Goal: Task Accomplishment & Management: Manage account settings

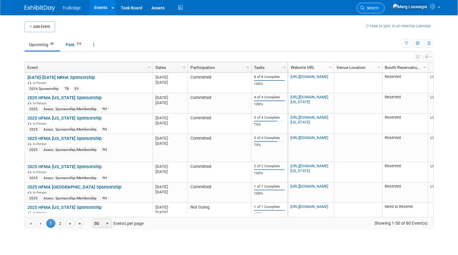
click at [379, 7] on span "Search" at bounding box center [372, 8] width 14 height 5
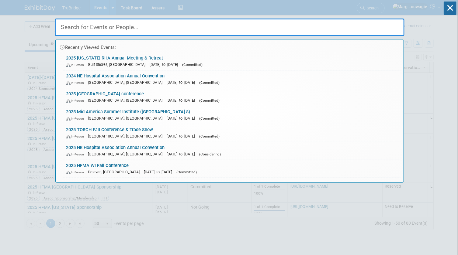
click at [381, 27] on input "text" at bounding box center [229, 28] width 349 height 18
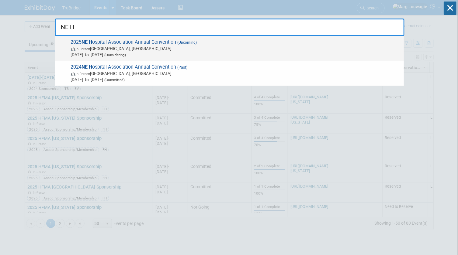
type input "NE H"
click at [202, 44] on span "2025 NE H ospital Association Annual Convention (Upcoming) In-Person La Vista, …" at bounding box center [234, 48] width 331 height 19
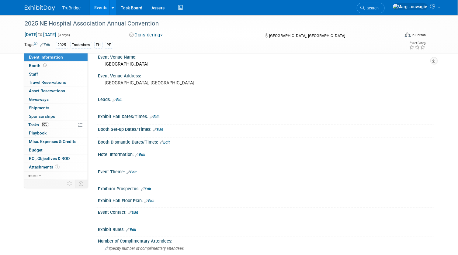
scroll to position [110, 0]
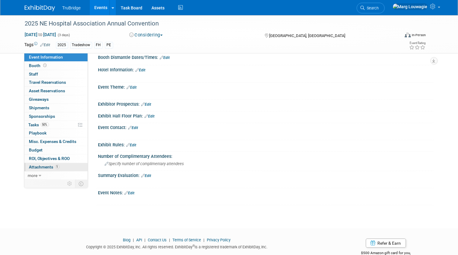
click at [44, 166] on span "Attachments 1" at bounding box center [44, 167] width 30 height 5
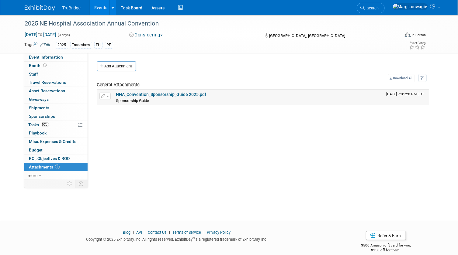
click at [183, 95] on link "NHA_Convention_Sponsorship_Guide 2025.pdf" at bounding box center [161, 94] width 90 height 5
click at [365, 8] on icon at bounding box center [362, 8] width 4 height 4
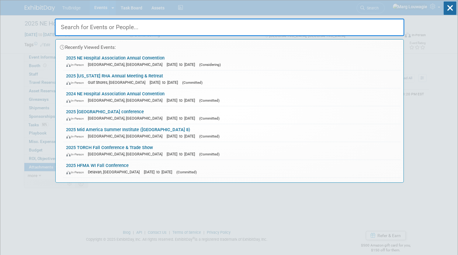
click at [386, 26] on input "text" at bounding box center [229, 28] width 349 height 18
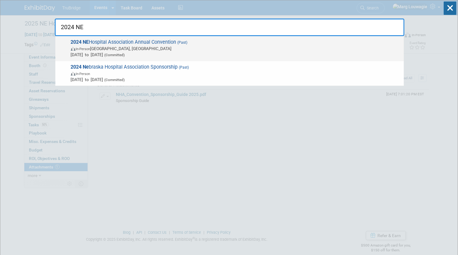
type input "2024 NE"
click at [100, 52] on span "Oct 16, 2024 to Oct 18, 2024 (Committed)" at bounding box center [236, 55] width 330 height 6
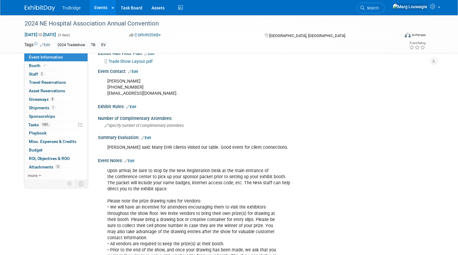
scroll to position [304, 0]
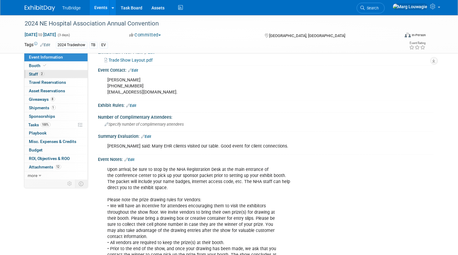
click at [69, 75] on link "2 Staff 2" at bounding box center [55, 74] width 63 height 8
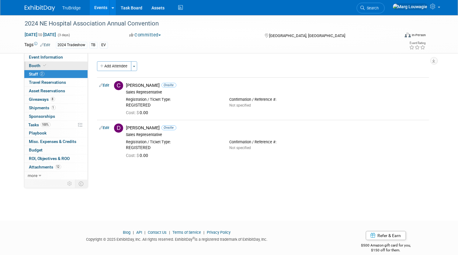
click at [59, 66] on link "Booth" at bounding box center [55, 66] width 63 height 8
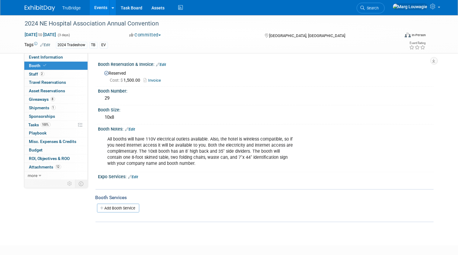
click at [159, 81] on link "Invoice" at bounding box center [154, 80] width 20 height 5
drag, startPoint x: 392, startPoint y: 6, endPoint x: 389, endPoint y: 11, distance: 5.0
click at [379, 6] on span "Search" at bounding box center [372, 8] width 14 height 5
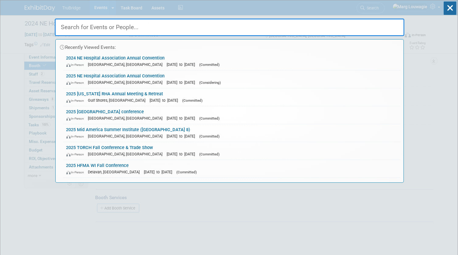
click at [380, 26] on input "text" at bounding box center [229, 28] width 349 height 18
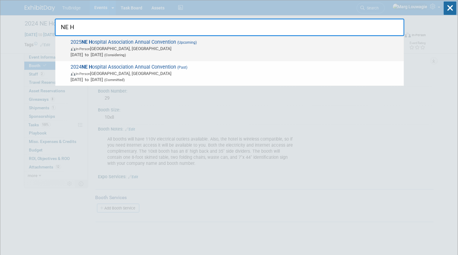
type input "NE H"
click at [131, 50] on span "In-Person La Vista, NE" at bounding box center [236, 49] width 330 height 6
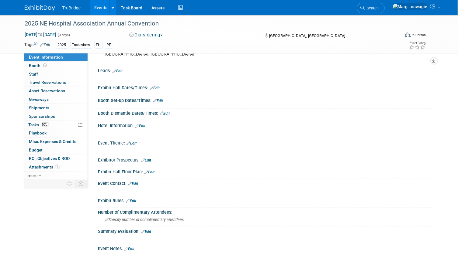
scroll to position [125, 0]
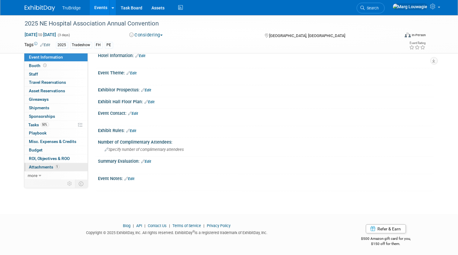
click at [48, 167] on span "Attachments 1" at bounding box center [44, 167] width 30 height 5
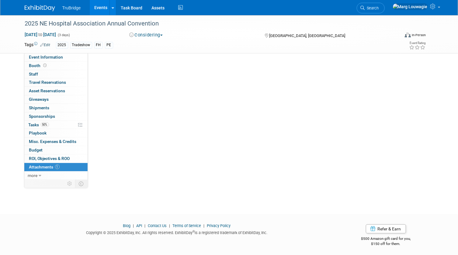
scroll to position [0, 0]
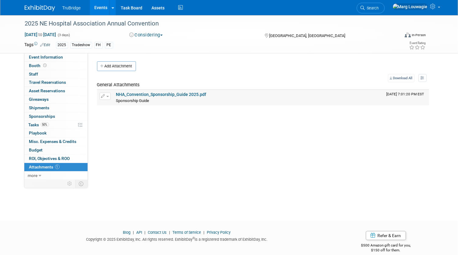
click at [172, 96] on link "NHA_Convention_Sponsorship_Guide 2025.pdf" at bounding box center [161, 94] width 90 height 5
click at [379, 9] on span "Search" at bounding box center [372, 8] width 14 height 5
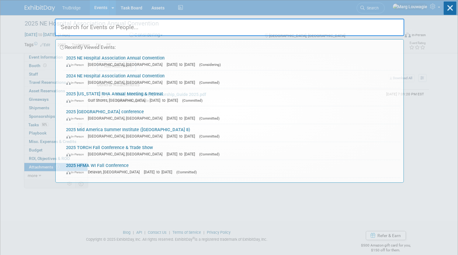
click at [386, 28] on input "text" at bounding box center [229, 28] width 349 height 18
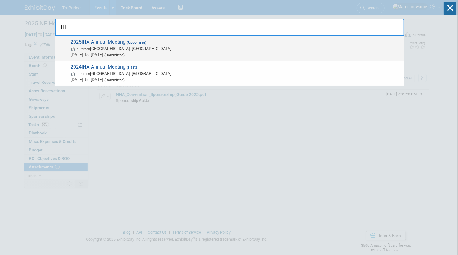
type input "IH"
click at [127, 44] on span "(Upcoming)" at bounding box center [136, 42] width 21 height 4
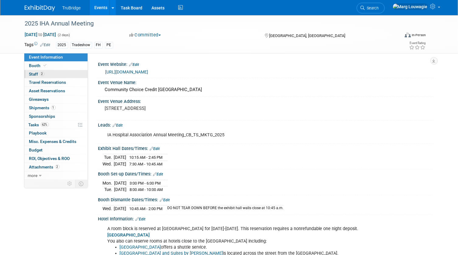
click at [53, 73] on link "2 Staff 2" at bounding box center [55, 74] width 63 height 8
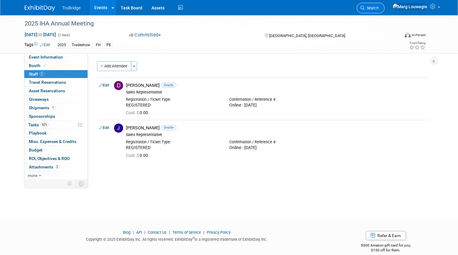
click at [365, 7] on icon at bounding box center [362, 8] width 4 height 4
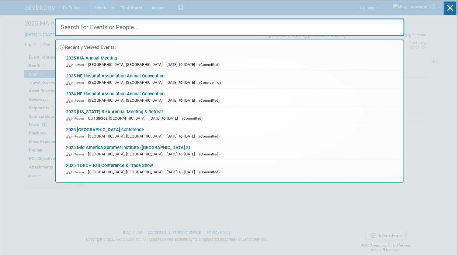
click at [343, 27] on input "text" at bounding box center [229, 28] width 349 height 18
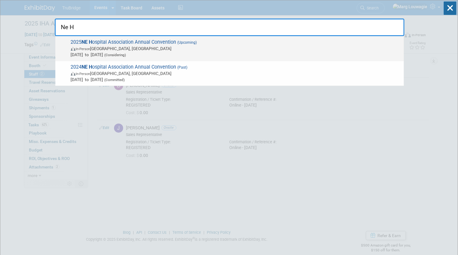
type input "Ne H"
click at [181, 49] on span "In-Person La Vista, NE" at bounding box center [236, 49] width 330 height 6
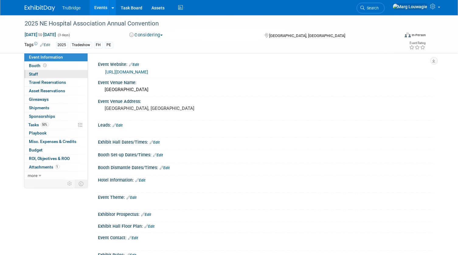
click at [47, 74] on link "0 Staff 0" at bounding box center [55, 74] width 63 height 8
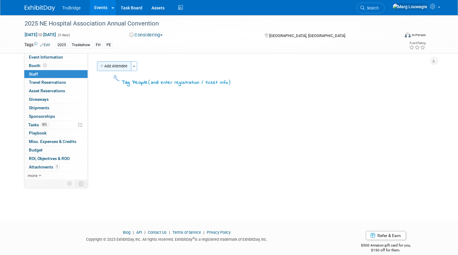
click at [109, 68] on button "Add Attendee" at bounding box center [114, 66] width 34 height 10
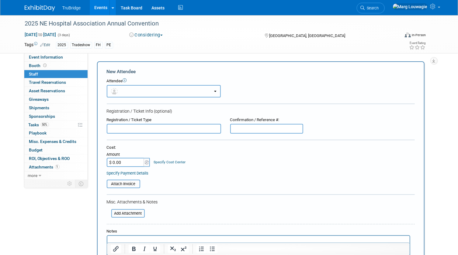
click at [139, 87] on button "button" at bounding box center [164, 91] width 114 height 12
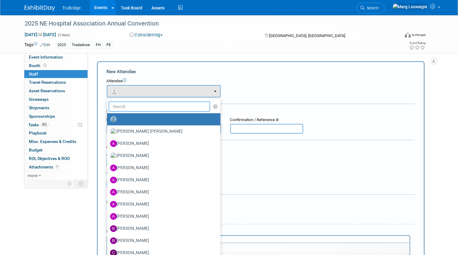
click at [152, 106] on input "text" at bounding box center [159, 106] width 102 height 10
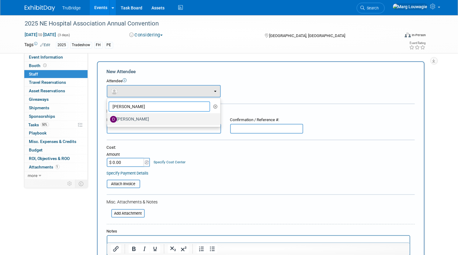
type input "David"
click at [146, 116] on label "[PERSON_NAME]" at bounding box center [162, 120] width 104 height 10
click at [108, 117] on input "[PERSON_NAME]" at bounding box center [106, 119] width 4 height 4
select select "54d3950c-e874-48aa-905d-7c449902aec9"
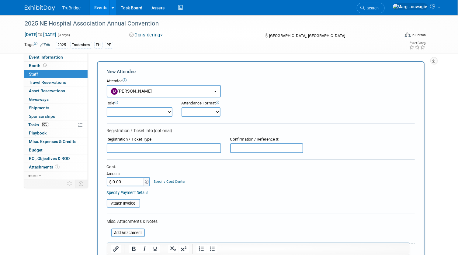
click at [140, 113] on select "Demonstrator Host Leadership Marketing Planner Presenter Sales Representative" at bounding box center [140, 112] width 66 height 10
select select "4"
click at [107, 107] on select "Demonstrator Host Leadership Marketing Planner Presenter Sales Representative" at bounding box center [140, 112] width 66 height 10
click at [193, 112] on select "Onsite Remote" at bounding box center [200, 112] width 39 height 10
select select "1"
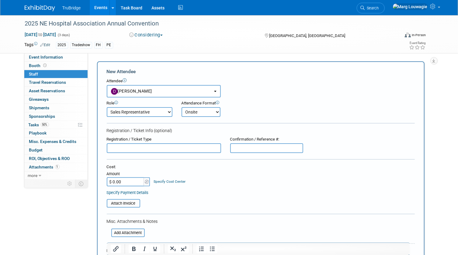
click at [181, 107] on select "Onsite Remote" at bounding box center [200, 112] width 39 height 10
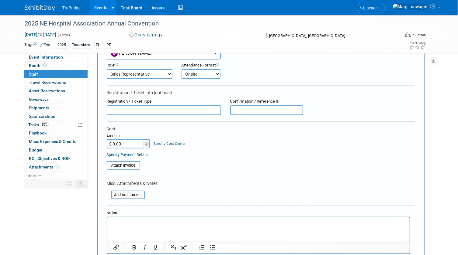
scroll to position [83, 0]
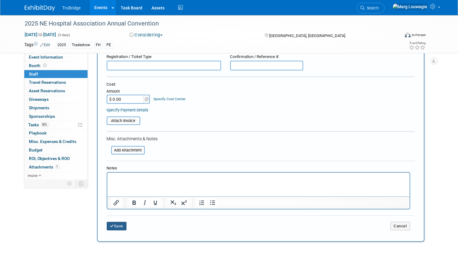
click at [125, 225] on button "Save" at bounding box center [117, 226] width 20 height 9
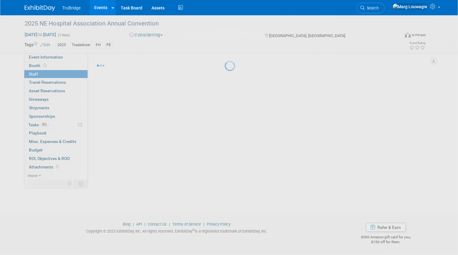
scroll to position [8, 0]
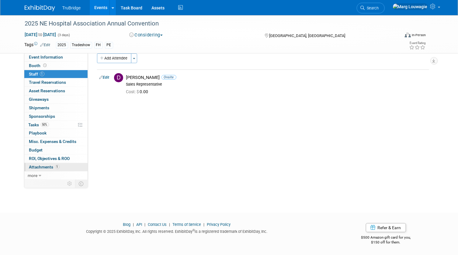
click at [46, 166] on span "Attachments 1" at bounding box center [44, 167] width 30 height 5
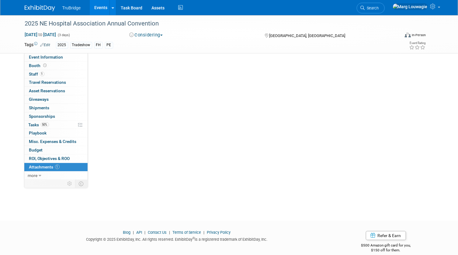
click at [46, 166] on span "Attachments 1" at bounding box center [44, 167] width 30 height 5
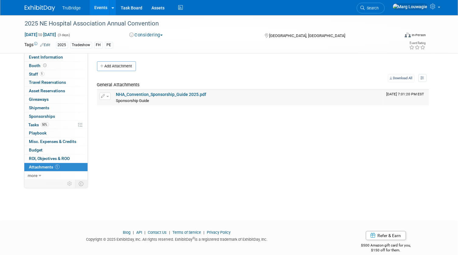
click at [158, 94] on link "NHA_Convention_Sponsorship_Guide 2025.pdf" at bounding box center [161, 94] width 90 height 5
drag, startPoint x: 45, startPoint y: 150, endPoint x: 52, endPoint y: 147, distance: 7.6
click at [45, 150] on link "Budget" at bounding box center [55, 150] width 63 height 8
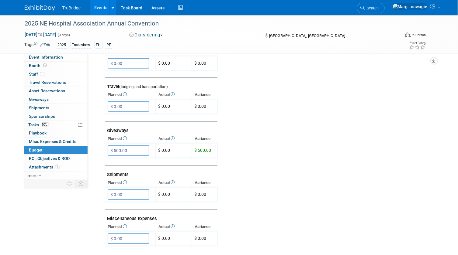
scroll to position [221, 0]
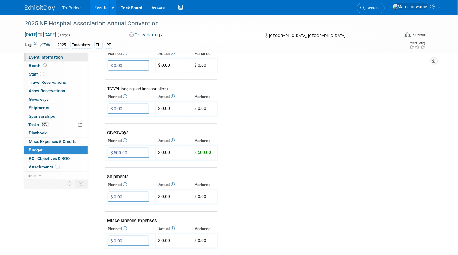
click at [63, 55] on link "Event Information" at bounding box center [55, 57] width 63 height 8
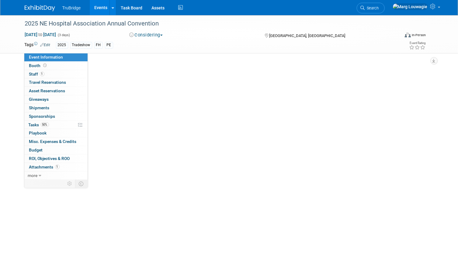
scroll to position [0, 0]
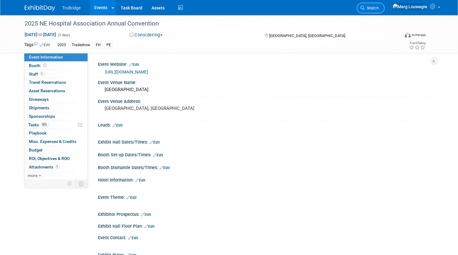
click at [379, 8] on span "Search" at bounding box center [372, 8] width 14 height 5
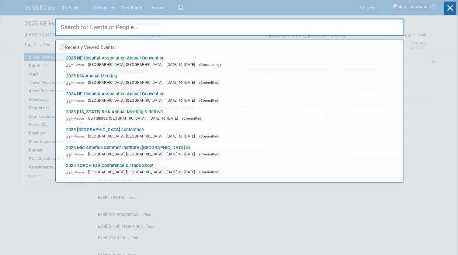
click at [383, 25] on input "text" at bounding box center [229, 28] width 349 height 18
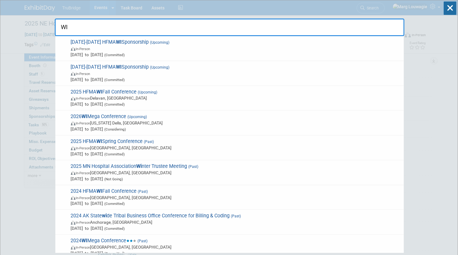
type input "W"
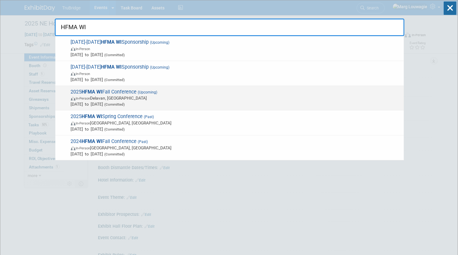
type input "HFMA WI"
click at [124, 93] on span "2025 HFMA WI Fall Conference (Upcoming) In-Person Delavan, WI Sep 25, 2025 to S…" at bounding box center [234, 98] width 331 height 19
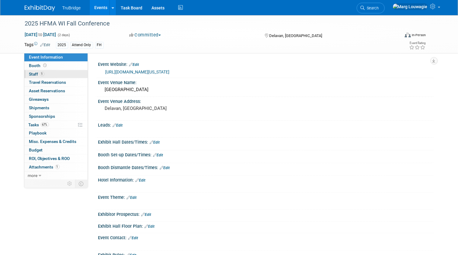
click at [42, 72] on span "1" at bounding box center [42, 74] width 5 height 5
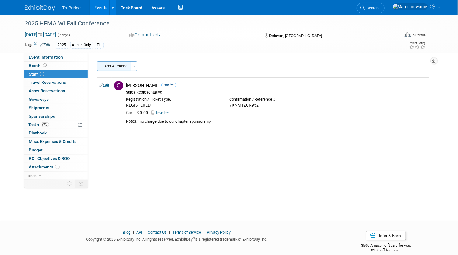
click at [119, 66] on button "Add Attendee" at bounding box center [114, 66] width 34 height 10
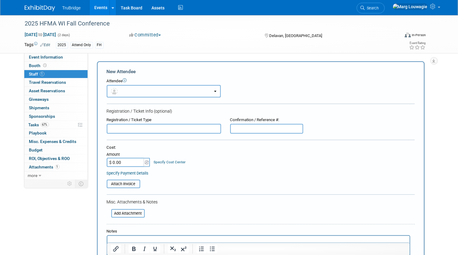
click at [148, 87] on button "button" at bounding box center [164, 91] width 114 height 12
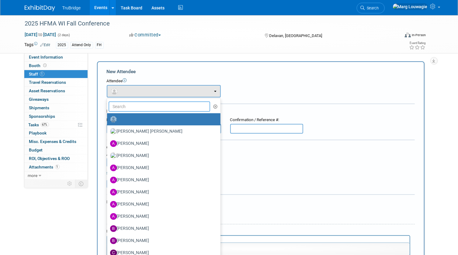
click at [152, 104] on input "text" at bounding box center [159, 106] width 102 height 10
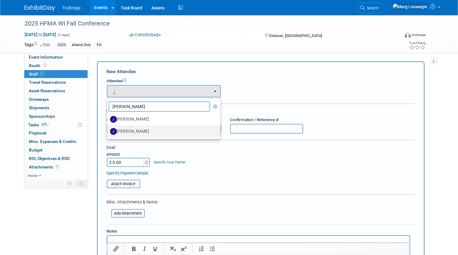
type input "Jeff"
click at [139, 131] on label "[PERSON_NAME]" at bounding box center [162, 132] width 104 height 10
click at [108, 131] on input "[PERSON_NAME]" at bounding box center [106, 131] width 4 height 4
select select "47f7d21d-b76c-44bd-9713-bf80011943eb"
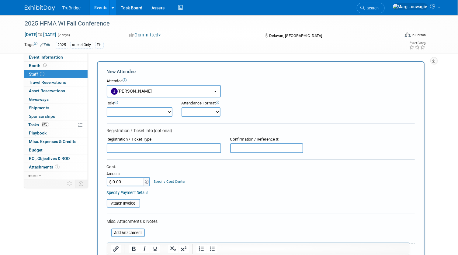
click at [141, 111] on select "Demonstrator Host Leadership Marketing Planner Presenter Sales Representative" at bounding box center [140, 112] width 66 height 10
select select "4"
click at [107, 107] on select "Demonstrator Host Leadership Marketing Planner Presenter Sales Representative" at bounding box center [140, 112] width 66 height 10
click at [204, 113] on select "Onsite Remote" at bounding box center [200, 112] width 39 height 10
select select "1"
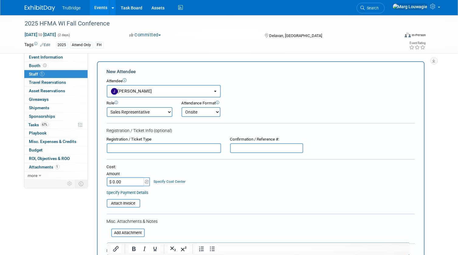
click at [181, 107] on select "Onsite Remote" at bounding box center [200, 112] width 39 height 10
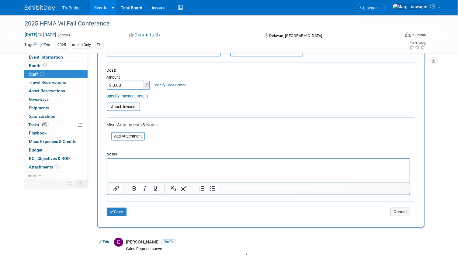
scroll to position [110, 0]
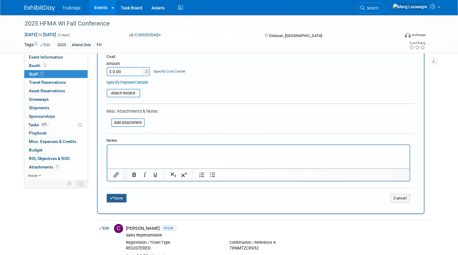
click at [122, 195] on button "Save" at bounding box center [117, 198] width 20 height 9
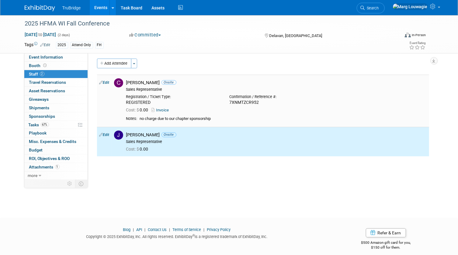
scroll to position [0, 0]
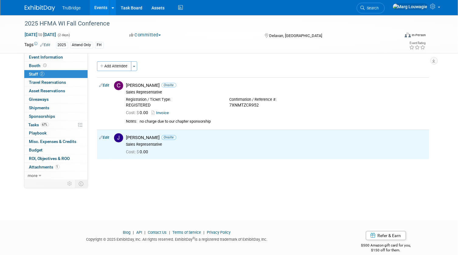
drag, startPoint x: 68, startPoint y: 57, endPoint x: 92, endPoint y: 66, distance: 25.7
click at [68, 57] on link "Event Information" at bounding box center [55, 57] width 63 height 8
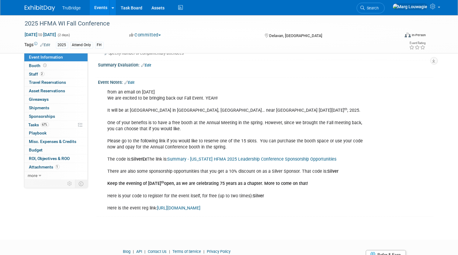
scroll to position [247, 0]
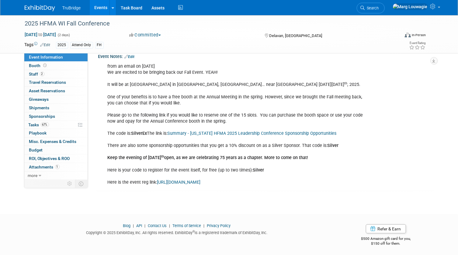
click at [196, 181] on link "https://cvent.me/B1b4W5" at bounding box center [178, 182] width 43 height 5
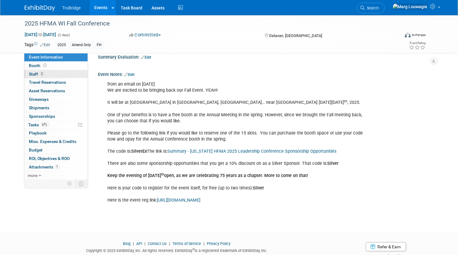
scroll to position [219, 0]
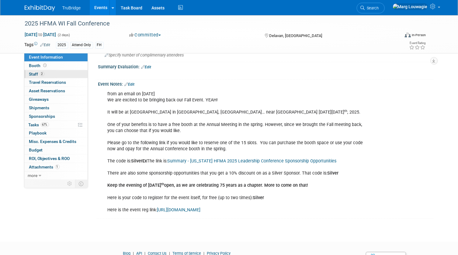
click at [48, 75] on link "2 Staff 2" at bounding box center [55, 74] width 63 height 8
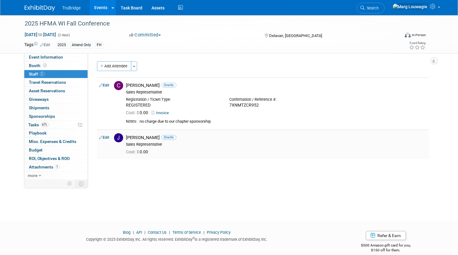
click at [107, 138] on link "Edit" at bounding box center [104, 137] width 10 height 4
select select "47f7d21d-b76c-44bd-9713-bf80011943eb"
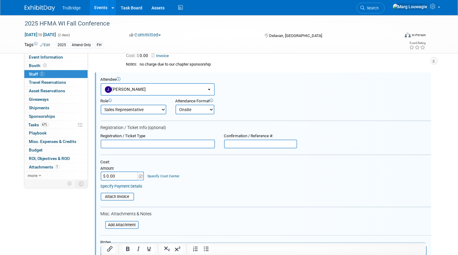
scroll to position [61, 0]
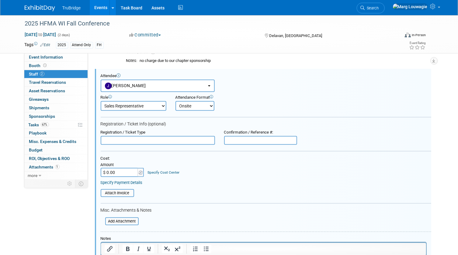
click at [158, 139] on input "text" at bounding box center [158, 140] width 114 height 9
type input "Registered"
click at [231, 138] on input "text" at bounding box center [260, 140] width 73 height 9
paste input "PNNKJ5KWV6S"
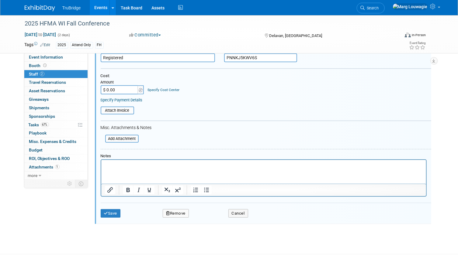
scroll to position [171, 0]
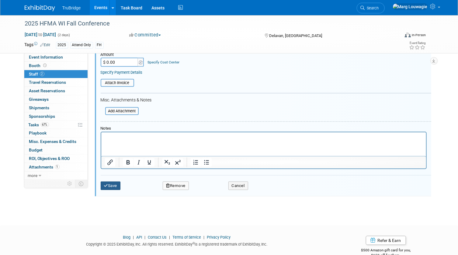
type input "PNNKJ5KWV6S"
click at [115, 186] on button "Save" at bounding box center [111, 186] width 20 height 9
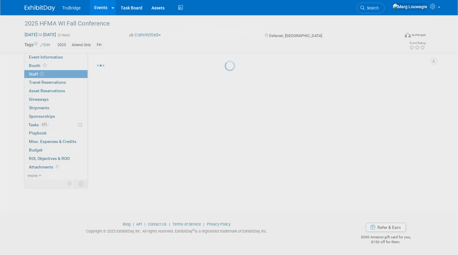
scroll to position [8, 0]
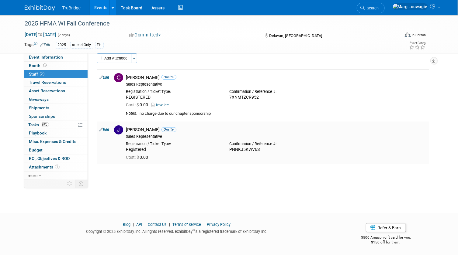
click at [108, 130] on link "Edit" at bounding box center [104, 130] width 10 height 4
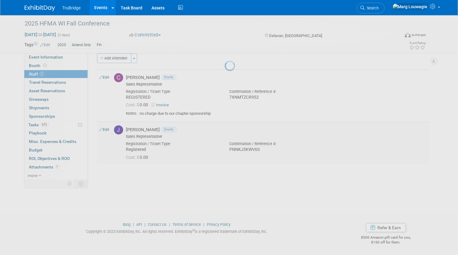
select select "47f7d21d-b76c-44bd-9713-bf80011943eb"
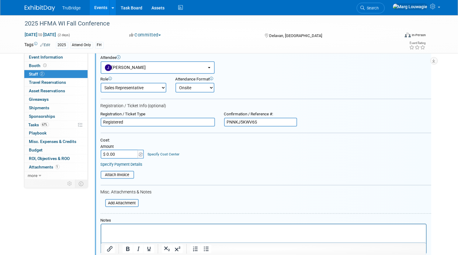
scroll to position [88, 0]
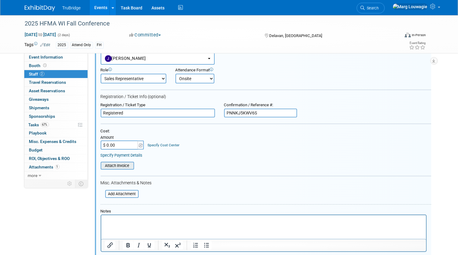
click at [126, 165] on input "file" at bounding box center [97, 166] width 72 height 7
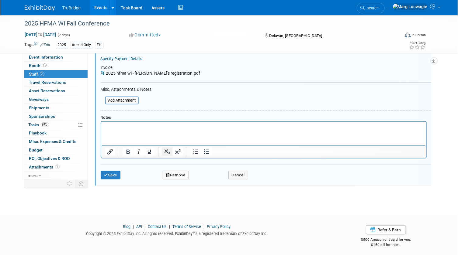
scroll to position [186, 0]
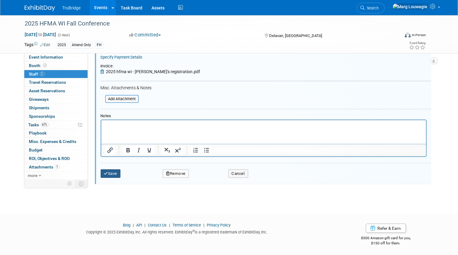
click at [120, 173] on button "Save" at bounding box center [111, 174] width 20 height 9
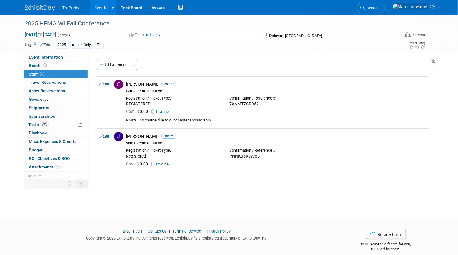
scroll to position [0, 0]
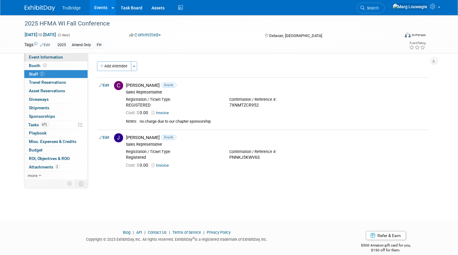
click at [57, 56] on span "Event Information" at bounding box center [46, 57] width 34 height 5
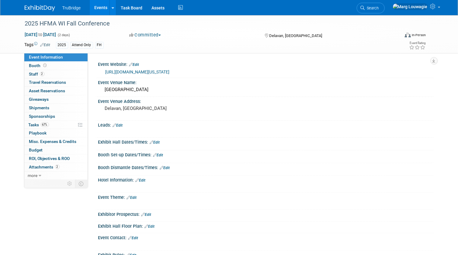
click at [151, 72] on link "https://www.hfma.org/chapters/region-7/wisconsin/" at bounding box center [137, 72] width 64 height 5
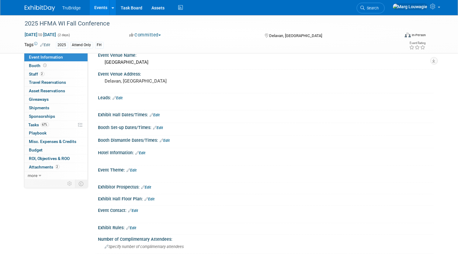
click at [145, 152] on link "Edit" at bounding box center [140, 153] width 10 height 4
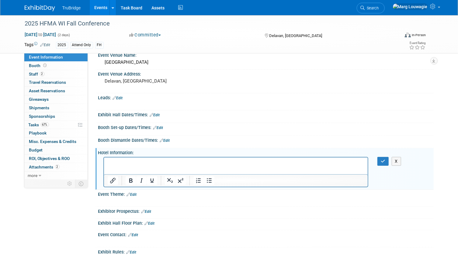
scroll to position [0, 0]
click at [128, 161] on p "Rich Text Area. Press ALT-0 for help." at bounding box center [235, 163] width 257 height 6
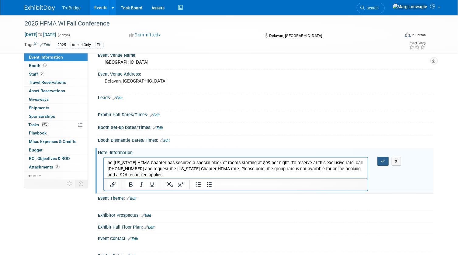
click at [380, 158] on button "button" at bounding box center [382, 161] width 11 height 9
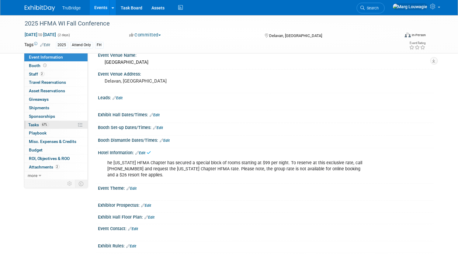
click at [37, 122] on link "67% Tasks 67%" at bounding box center [55, 125] width 63 height 8
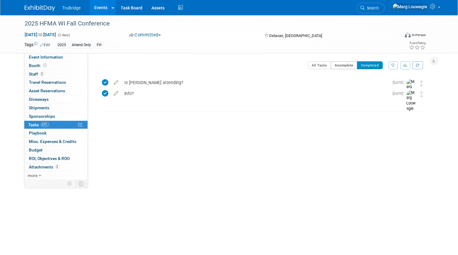
click at [345, 65] on button "Incomplete" at bounding box center [344, 65] width 26 height 8
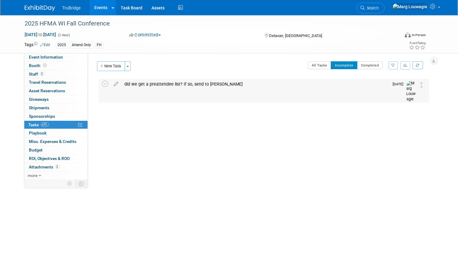
click at [209, 85] on div "did we get a preattendee list? If so, send to Jeff" at bounding box center [255, 84] width 267 height 10
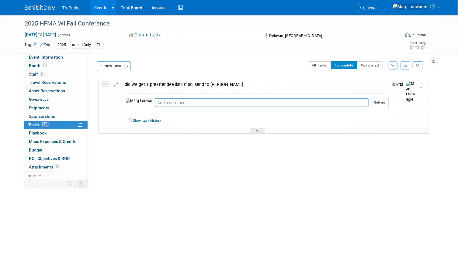
click at [209, 85] on div "did we get a preattendee list? If so, send to Jeff" at bounding box center [255, 84] width 267 height 10
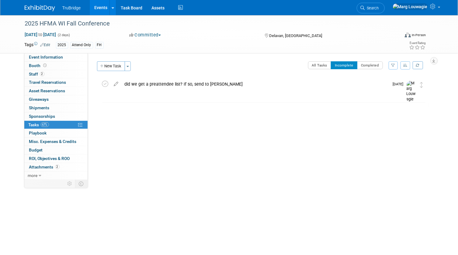
click at [115, 86] on icon at bounding box center [116, 83] width 11 height 8
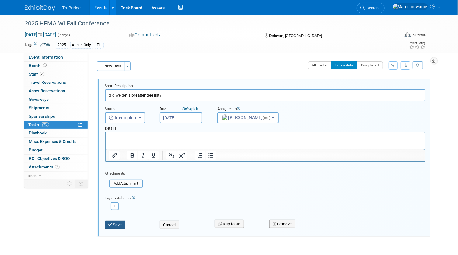
type input "did we get a preattendee list?"
click at [120, 224] on button "Save" at bounding box center [115, 225] width 21 height 9
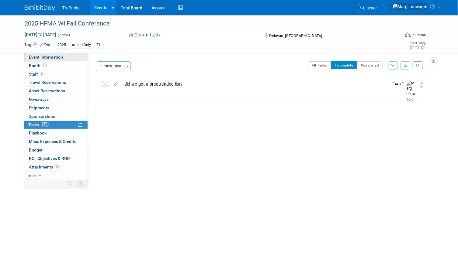
click at [77, 58] on link "Event Information" at bounding box center [55, 57] width 63 height 8
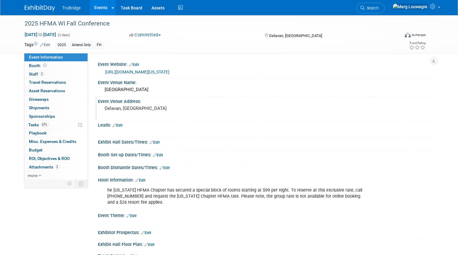
scroll to position [27, 0]
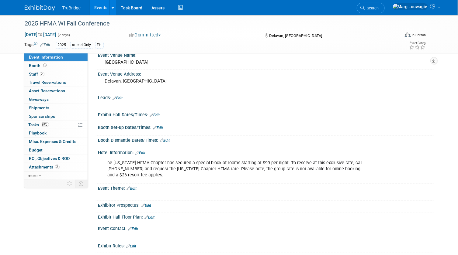
click at [379, 8] on span "Search" at bounding box center [372, 8] width 14 height 5
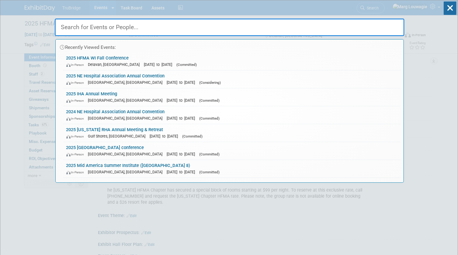
click at [364, 22] on input "text" at bounding box center [229, 28] width 349 height 18
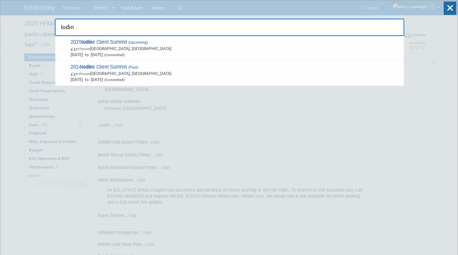
type input "Iodine"
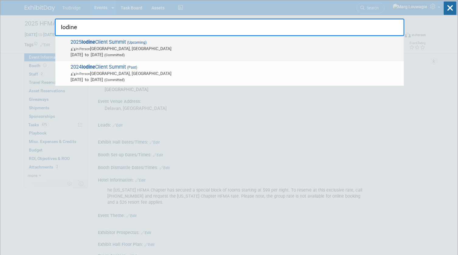
click at [134, 52] on span "Oct 6, 2025 to Oct 7, 2025 (Committed)" at bounding box center [236, 55] width 330 height 6
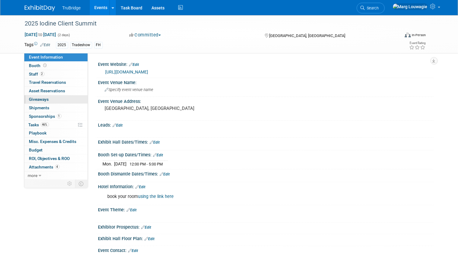
click at [58, 97] on link "0 Giveaways 0" at bounding box center [55, 99] width 63 height 8
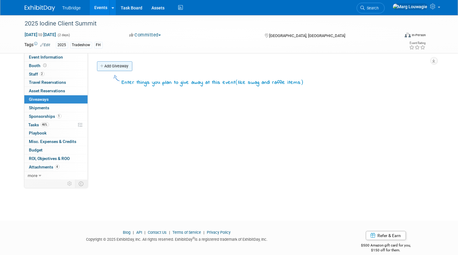
click at [120, 65] on link "Add Giveaway" at bounding box center [114, 66] width 35 height 10
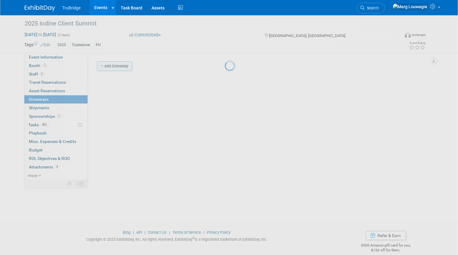
click at [225, 65] on div at bounding box center [229, 127] width 9 height 255
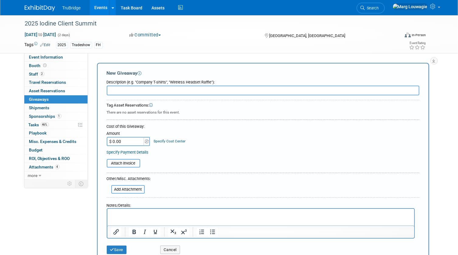
click at [136, 91] on input "text" at bounding box center [263, 91] width 312 height 10
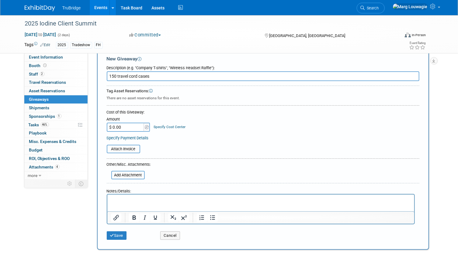
scroll to position [27, 0]
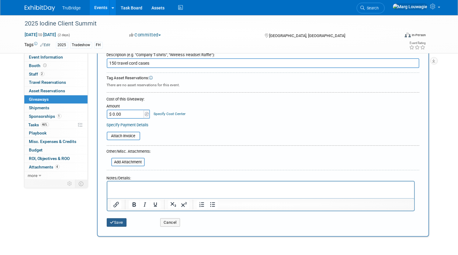
type input "150 travel cord cases"
click at [120, 221] on button "Save" at bounding box center [117, 222] width 20 height 9
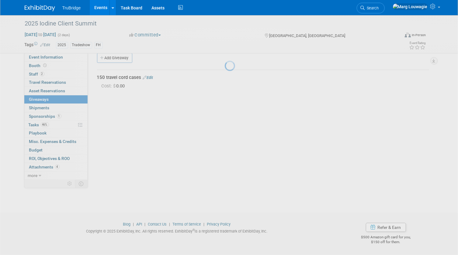
scroll to position [8, 0]
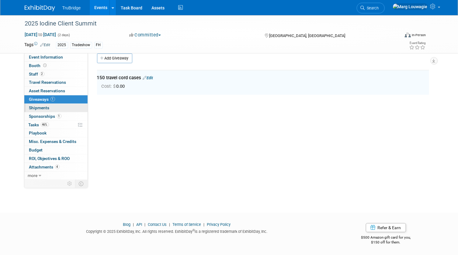
click at [43, 107] on span "Shipments 0" at bounding box center [39, 107] width 20 height 5
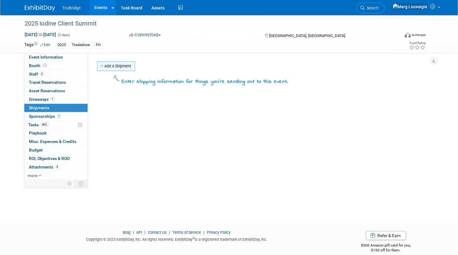
click at [115, 67] on link "Add a Shipment" at bounding box center [116, 66] width 38 height 10
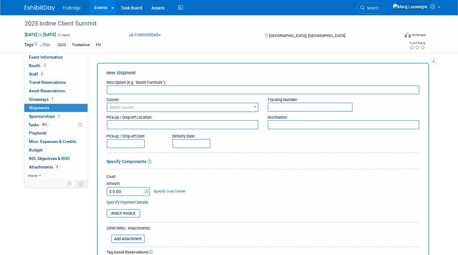
click at [133, 88] on input "text" at bounding box center [263, 89] width 312 height 9
type input "travel cord cases for swag bags"
click at [172, 107] on span "Select courier" at bounding box center [182, 107] width 150 height 9
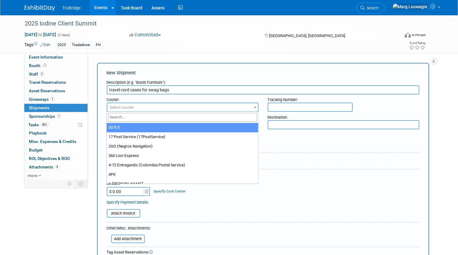
click at [170, 118] on input "search" at bounding box center [182, 117] width 149 height 9
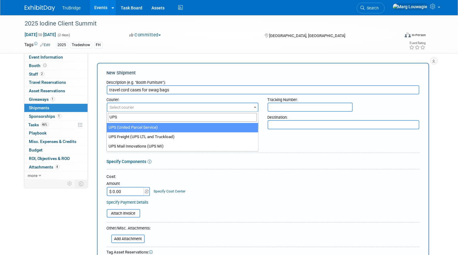
type input "UPS"
select select "508"
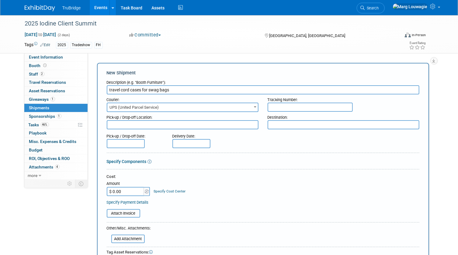
click at [270, 107] on input "text" at bounding box center [309, 107] width 85 height 9
paste input "[PERSON_NAME] [STREET_ADDRESS][PERSON_NAME]"
type input "[PERSON_NAME] [STREET_ADDRESS][PERSON_NAME]"
click at [309, 106] on input "[PERSON_NAME] [STREET_ADDRESS][PERSON_NAME]" at bounding box center [309, 107] width 85 height 9
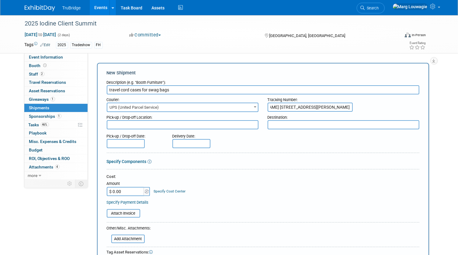
click at [309, 106] on input "[PERSON_NAME] [STREET_ADDRESS][PERSON_NAME]" at bounding box center [309, 107] width 85 height 9
click at [300, 125] on textarea at bounding box center [343, 124] width 152 height 9
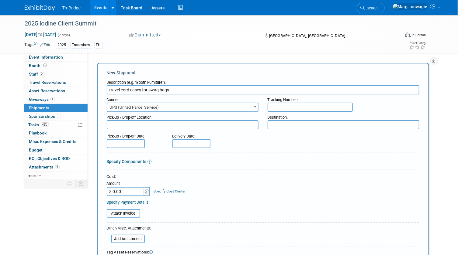
paste textarea "[PERSON_NAME] [STREET_ADDRESS][PERSON_NAME]"
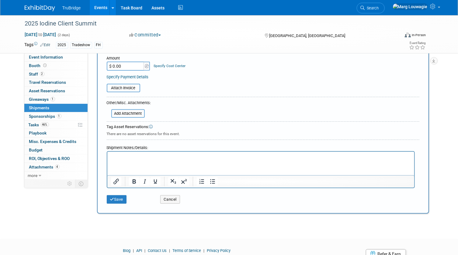
scroll to position [138, 0]
type textarea "Lori Drayer 125 Saint Ignaius Close Johns Creek, GA 30022"
click at [142, 159] on p "Rich Text Area. Press ALT-0 for help." at bounding box center [261, 157] width 300 height 6
click at [120, 197] on button "Save" at bounding box center [117, 199] width 20 height 9
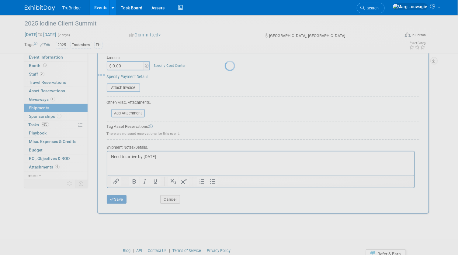
scroll to position [8, 0]
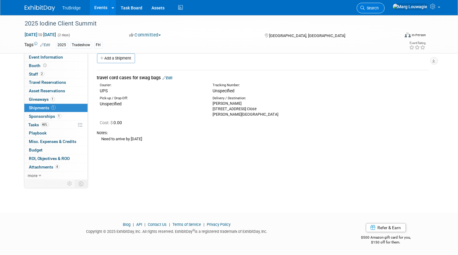
click at [379, 9] on span "Search" at bounding box center [372, 8] width 14 height 5
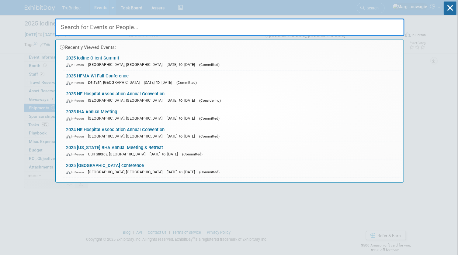
click at [382, 26] on input "text" at bounding box center [229, 28] width 349 height 18
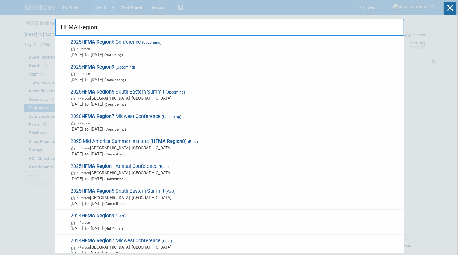
type input "HFMA Region"
drag, startPoint x: 139, startPoint y: 29, endPoint x: 51, endPoint y: 22, distance: 87.4
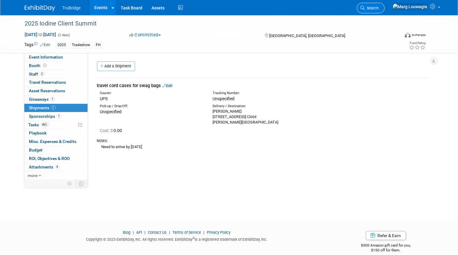
click at [365, 6] on icon at bounding box center [362, 8] width 4 height 4
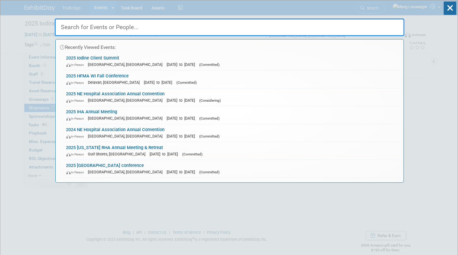
click at [218, 27] on input "text" at bounding box center [229, 28] width 349 height 18
type input "k"
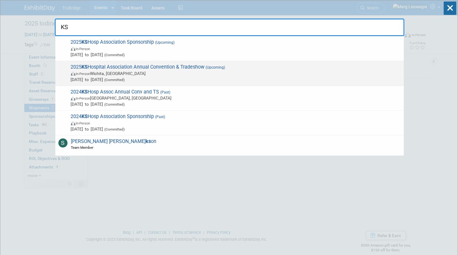
type input "KS"
click at [121, 77] on span "Sep 4, 2025 to Sep 5, 2025 (Committed)" at bounding box center [236, 80] width 330 height 6
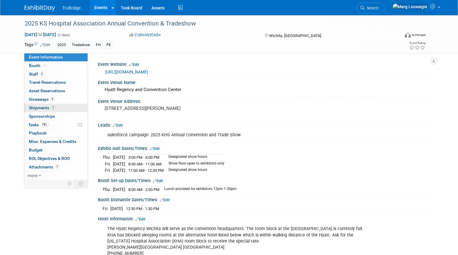
click at [39, 106] on span "Shipments 1" at bounding box center [42, 107] width 26 height 5
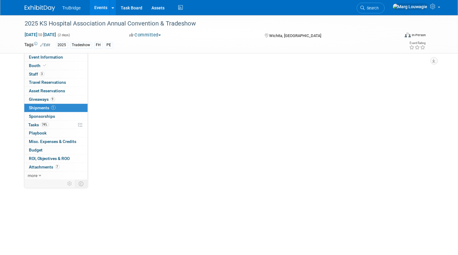
click at [39, 106] on span "Shipments 1" at bounding box center [42, 107] width 26 height 5
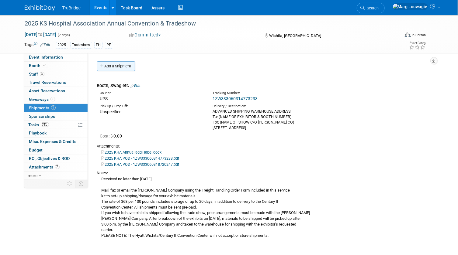
click at [111, 65] on link "Add a Shipment" at bounding box center [116, 66] width 38 height 10
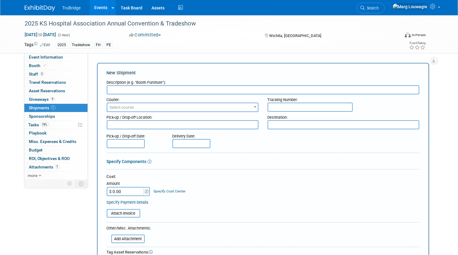
click at [124, 87] on input "text" at bounding box center [263, 89] width 312 height 9
type input "100 Bic Pens requested by KHA"
click at [281, 124] on textarea at bounding box center [343, 124] width 152 height 9
paste textarea "[US_STATE] Hospital Association Attn: [PERSON_NAME] [STREET_ADDRESS]"
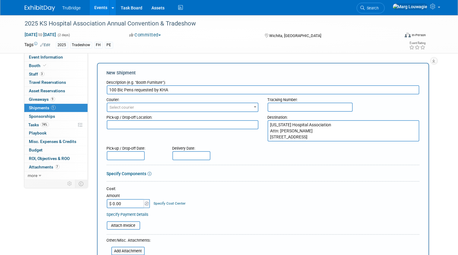
type textarea "[US_STATE] Hospital Association Attn: [PERSON_NAME] [STREET_ADDRESS]"
click at [263, 153] on div "Pick-up / Drop-off Date: Delivery Date:" at bounding box center [262, 151] width 321 height 17
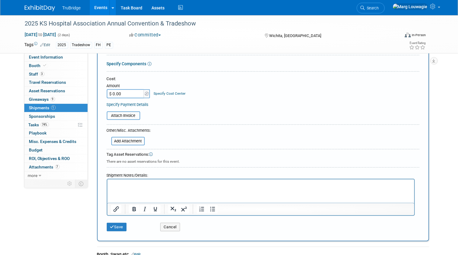
scroll to position [110, 0]
click at [169, 186] on p "Rich Text Area. Press ALT-0 for help." at bounding box center [261, 184] width 300 height 6
click at [127, 182] on p "Rich Text Area. Press ALT-0 for help." at bounding box center [261, 184] width 300 height 6
click at [122, 226] on button "Save" at bounding box center [117, 227] width 20 height 9
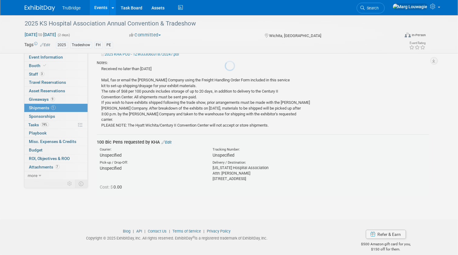
scroll to position [117, 0]
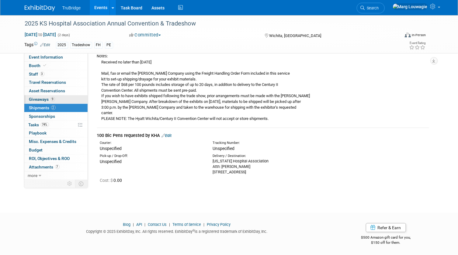
click at [40, 97] on span "Giveaways 9" at bounding box center [42, 99] width 26 height 5
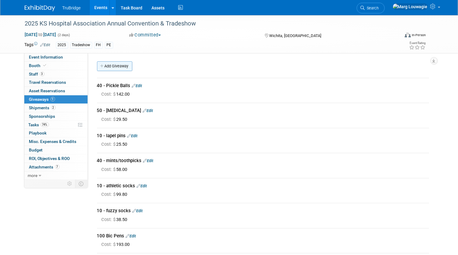
click at [107, 65] on link "Add Giveaway" at bounding box center [114, 66] width 35 height 10
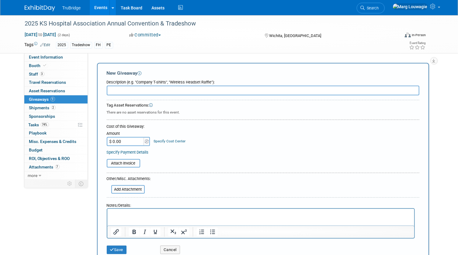
click at [120, 92] on input "text" at bounding box center [263, 91] width 312 height 10
type input "100 Bic Pens"
click at [115, 211] on p "Rich Text Area. Press ALT-0 for help." at bounding box center [261, 214] width 300 height 6
click at [120, 249] on button "Save" at bounding box center [117, 250] width 20 height 9
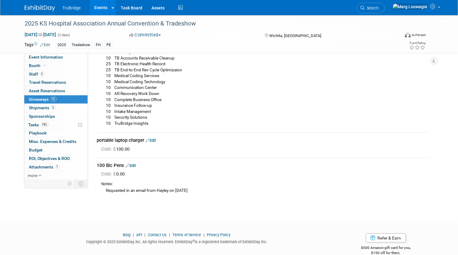
scroll to position [244, 0]
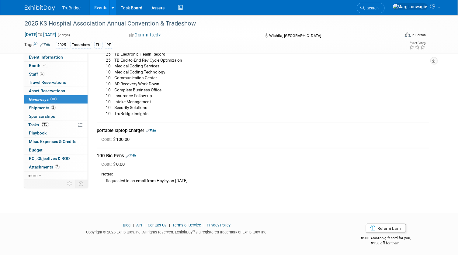
click at [132, 155] on link "Edit" at bounding box center [131, 156] width 10 height 5
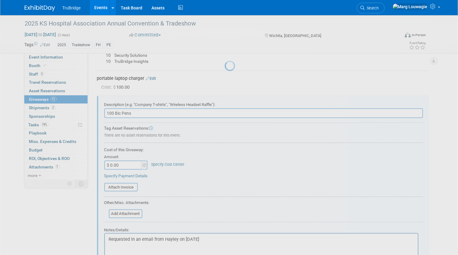
scroll to position [322, 0]
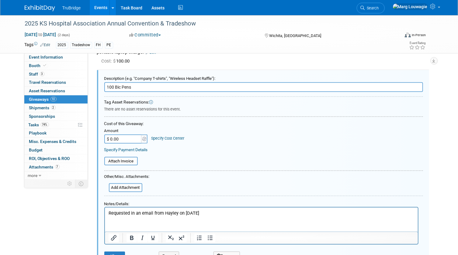
click at [125, 138] on input "$ 0.00" at bounding box center [123, 139] width 38 height 9
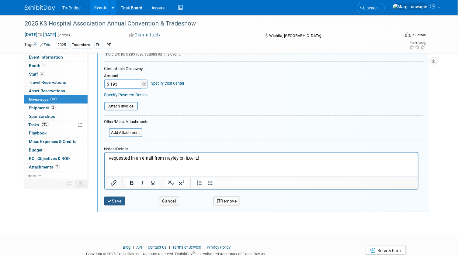
type input "$ 193.00"
click at [116, 201] on button "Save" at bounding box center [114, 201] width 21 height 9
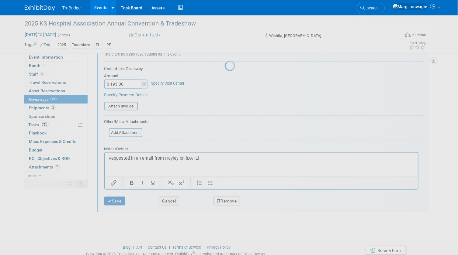
scroll to position [244, 0]
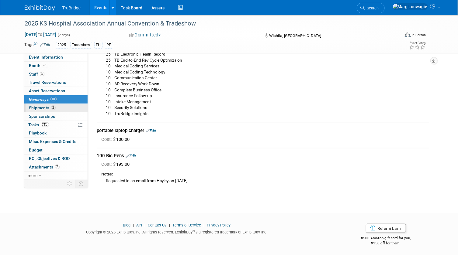
click at [45, 107] on span "Shipments 2" at bounding box center [42, 107] width 26 height 5
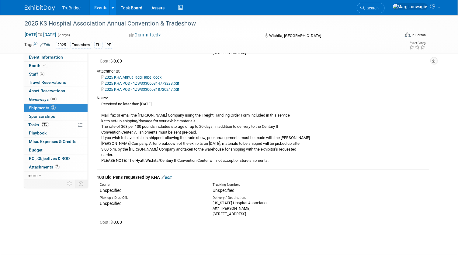
scroll to position [83, 0]
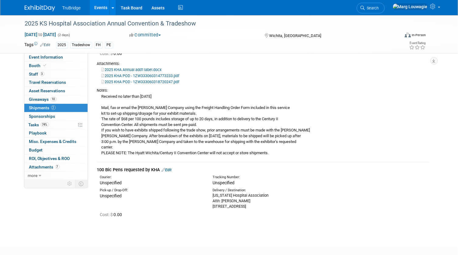
click at [171, 170] on link "Edit" at bounding box center [167, 170] width 10 height 5
click at [0, 0] on div at bounding box center [0, 0] width 0 height 0
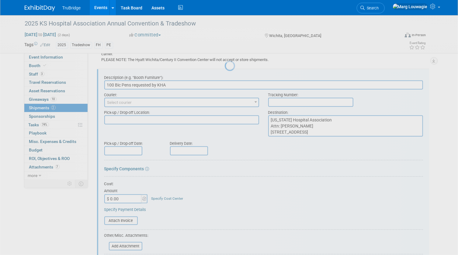
scroll to position [0, 0]
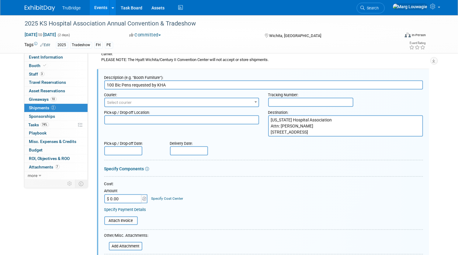
click at [170, 120] on textarea at bounding box center [181, 119] width 155 height 9
type textarea "U"
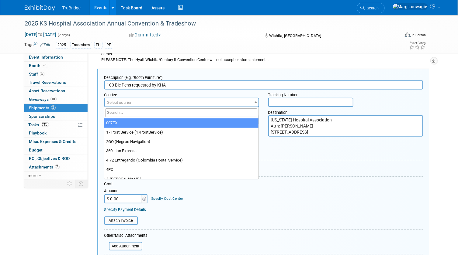
click at [165, 103] on span "Select courier" at bounding box center [181, 102] width 153 height 9
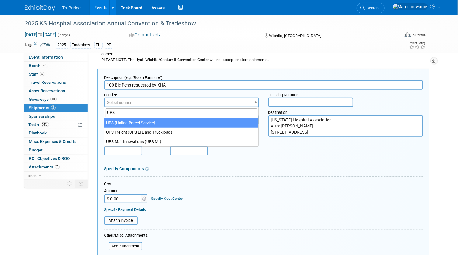
type input "UPS"
select select "508"
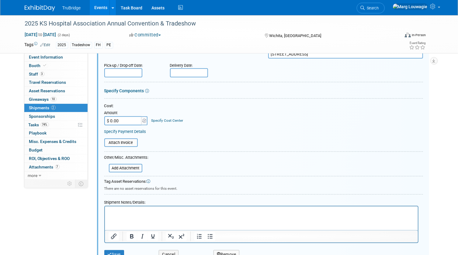
scroll to position [286, 0]
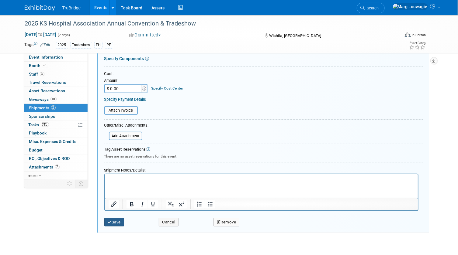
click at [118, 222] on button "Save" at bounding box center [114, 222] width 20 height 9
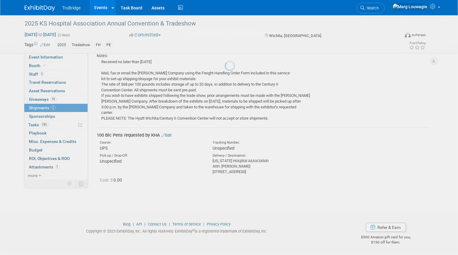
scroll to position [117, 0]
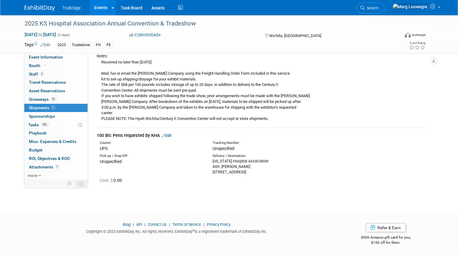
drag, startPoint x: 390, startPoint y: 9, endPoint x: 386, endPoint y: 14, distance: 6.9
click at [379, 9] on span "Search" at bounding box center [372, 8] width 14 height 5
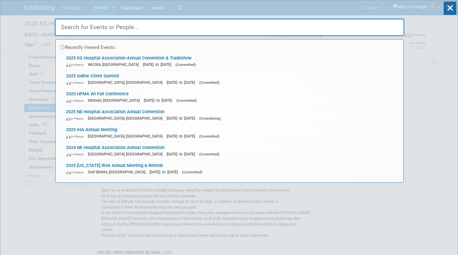
click at [379, 20] on input "text" at bounding box center [229, 28] width 349 height 18
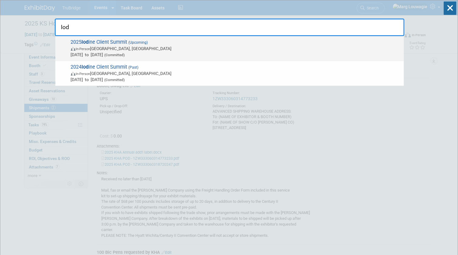
type input "Iod"
click at [142, 48] on span "In-Person Nashville, TN" at bounding box center [236, 49] width 330 height 6
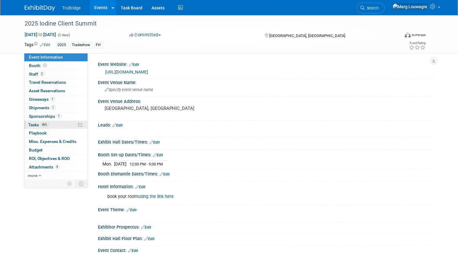
click at [36, 123] on span "Tasks 46%" at bounding box center [39, 124] width 20 height 5
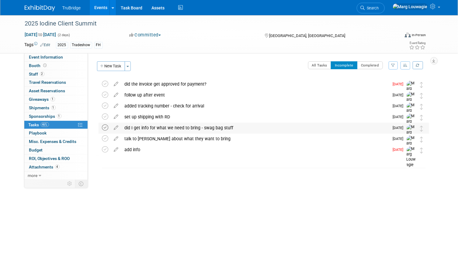
click at [106, 128] on icon at bounding box center [105, 128] width 6 height 6
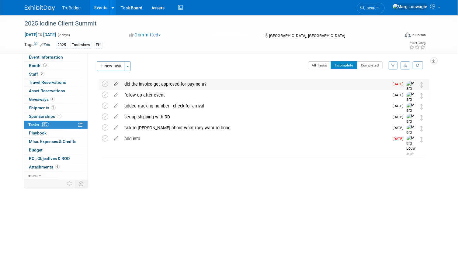
click at [116, 83] on icon at bounding box center [116, 83] width 11 height 8
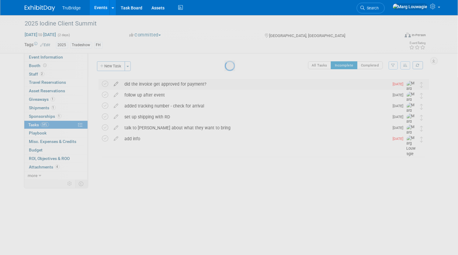
click at [225, 83] on div at bounding box center [229, 127] width 9 height 255
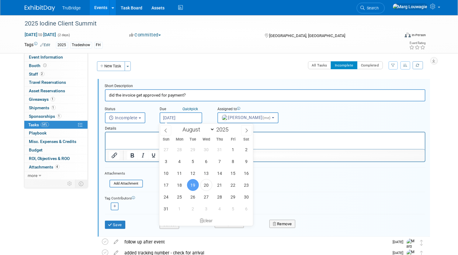
click at [173, 119] on input "Aug 19, 2025" at bounding box center [180, 117] width 43 height 11
click at [218, 183] on span "21" at bounding box center [220, 185] width 12 height 12
type input "Aug 21, 2025"
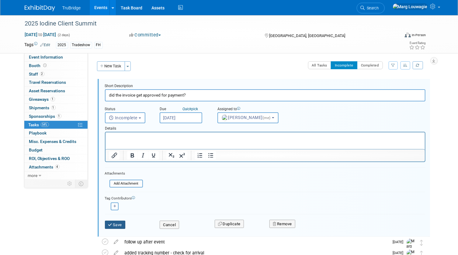
click at [118, 223] on button "Save" at bounding box center [115, 225] width 21 height 9
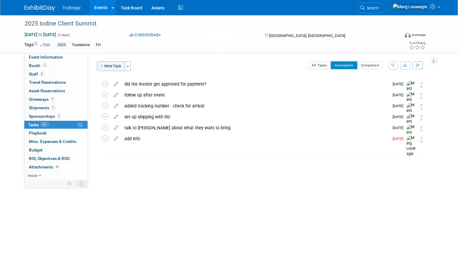
click at [115, 65] on button "New Task" at bounding box center [111, 66] width 28 height 10
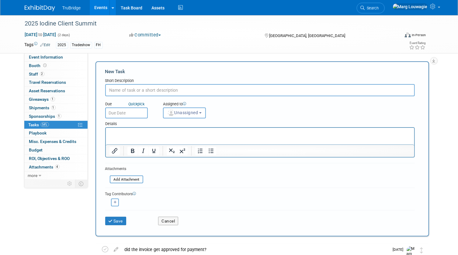
click at [127, 89] on input "text" at bounding box center [259, 90] width 309 height 12
type input "add to Captello"
click at [182, 115] on button "Unassigned" at bounding box center [184, 113] width 43 height 11
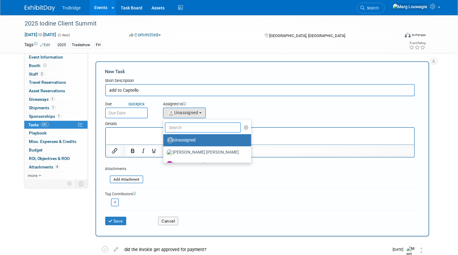
click at [188, 129] on input "text" at bounding box center [203, 127] width 76 height 10
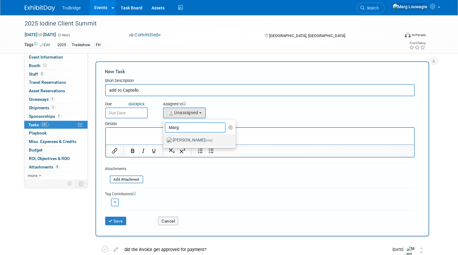
type input "Marg"
drag, startPoint x: 190, startPoint y: 135, endPoint x: 67, endPoint y: 2, distance: 181.1
click at [190, 135] on label "Marg Louwagie (me)" at bounding box center [197, 140] width 63 height 10
click at [164, 138] on input "Marg Louwagie (me)" at bounding box center [162, 140] width 4 height 4
select select "0abee163-1570-438d-a0ea-e9129f2ffbd7"
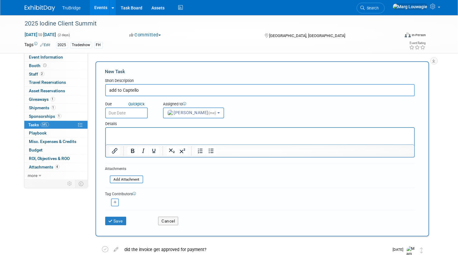
click at [136, 110] on input "text" at bounding box center [126, 113] width 43 height 11
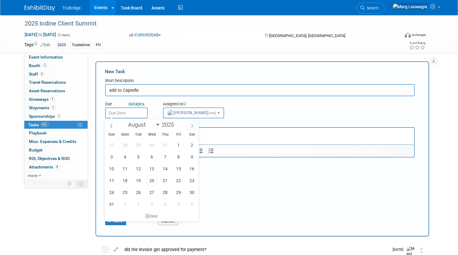
click at [190, 123] on span at bounding box center [192, 126] width 11 height 10
select select "8"
click at [125, 159] on span "8" at bounding box center [125, 157] width 12 height 12
type input "[DATE]"
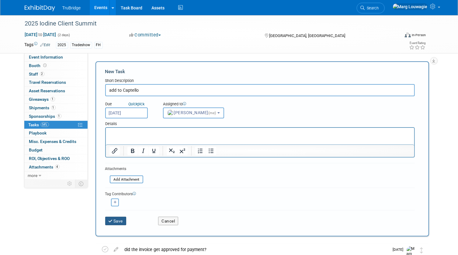
click at [115, 220] on button "Save" at bounding box center [115, 221] width 21 height 9
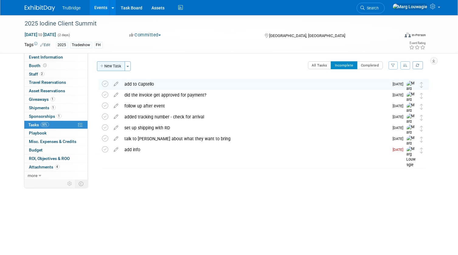
click at [115, 64] on button "New Task" at bounding box center [111, 66] width 28 height 10
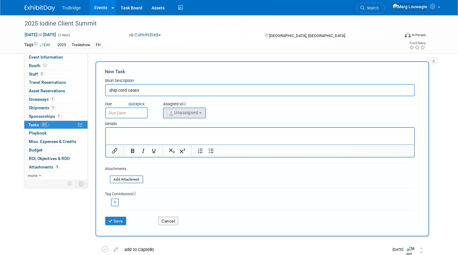
type input "ship cord cases"
click at [194, 113] on span "Unassigned" at bounding box center [182, 112] width 31 height 5
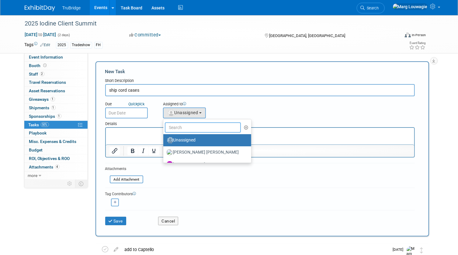
click at [193, 129] on input "text" at bounding box center [203, 127] width 76 height 10
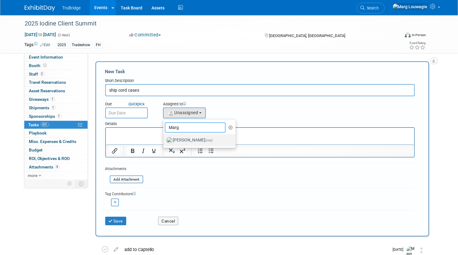
type input "Marg"
click at [192, 142] on label "Marg Louwagie (me)" at bounding box center [197, 140] width 63 height 10
click at [164, 142] on input "Marg Louwagie (me)" at bounding box center [162, 140] width 4 height 4
select select "0abee163-1570-438d-a0ea-e9129f2ffbd7"
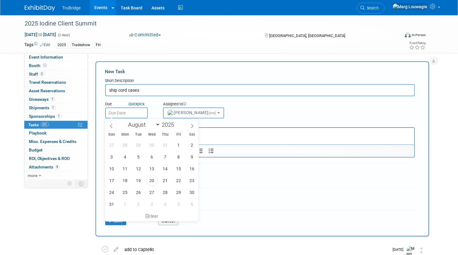
click at [138, 115] on input "text" at bounding box center [126, 113] width 43 height 11
click at [190, 127] on icon at bounding box center [192, 126] width 4 height 4
select select "8"
click at [124, 156] on span "8" at bounding box center [125, 157] width 12 height 12
type input "[DATE]"
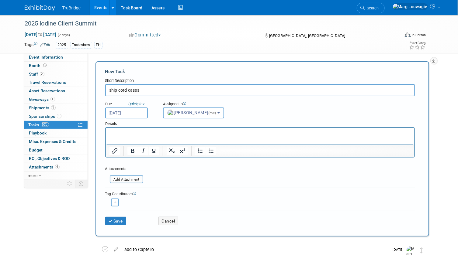
drag, startPoint x: 11, startPoint y: 6, endPoint x: 116, endPoint y: 134, distance: 165.5
click at [0, 0] on div "Sun Mon Tue Wed Thu Fri Sat 31 1 2 3 4 5 6 7 8 9 10 11 12 13 14 15 16 17 18 19 …" at bounding box center [0, 0] width 0 height 0
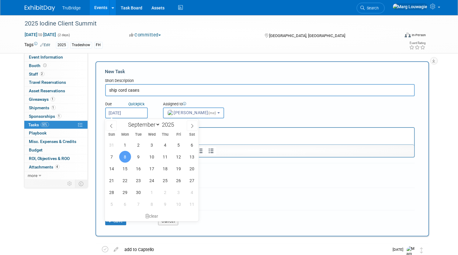
click at [218, 136] on html at bounding box center [259, 132] width 308 height 9
click at [244, 132] on p "Rich Text Area. Press ALT-0 for help." at bounding box center [259, 133] width 301 height 6
click at [123, 155] on span "8" at bounding box center [125, 157] width 12 height 12
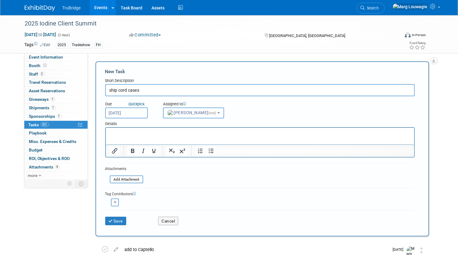
click at [120, 131] on p "Rich Text Area. Press ALT-0 for help." at bounding box center [259, 133] width 301 height 6
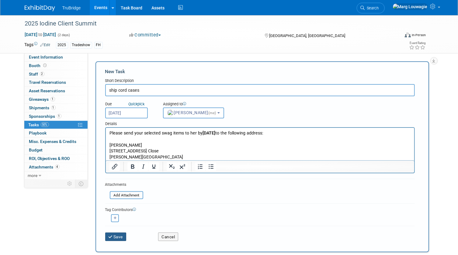
click at [122, 235] on button "Save" at bounding box center [115, 237] width 21 height 9
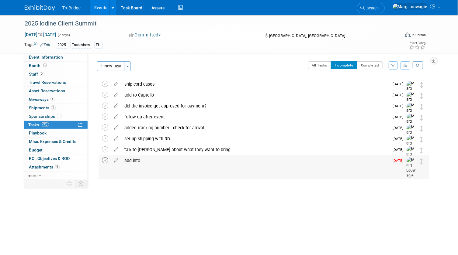
click at [105, 159] on icon at bounding box center [105, 160] width 6 height 6
click at [115, 84] on icon at bounding box center [116, 83] width 11 height 8
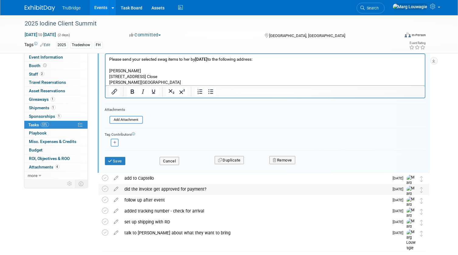
scroll to position [83, 0]
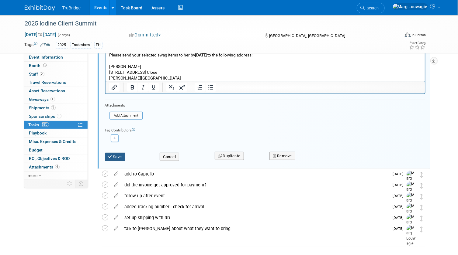
type input "ship cord cases - need to arrive by Sept 22nd"
click at [117, 154] on button "Save" at bounding box center [115, 157] width 21 height 9
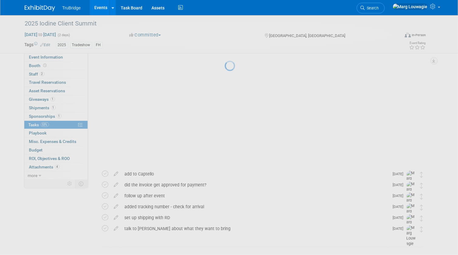
scroll to position [0, 0]
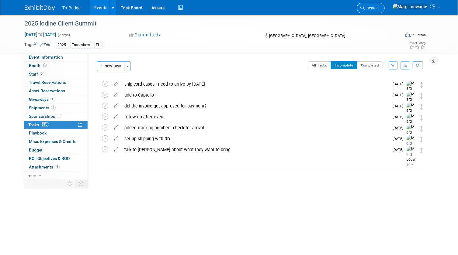
click at [379, 8] on span "Search" at bounding box center [372, 8] width 14 height 5
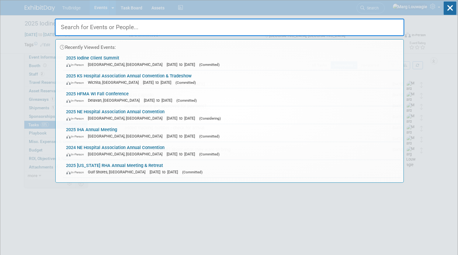
click at [383, 26] on input "text" at bounding box center [229, 28] width 349 height 18
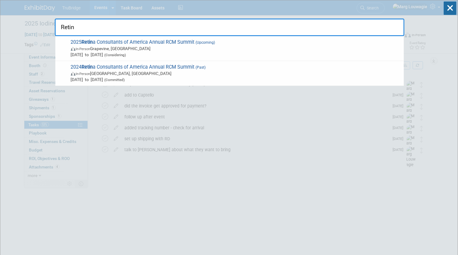
click at [159, 24] on input "Retin" at bounding box center [229, 28] width 349 height 18
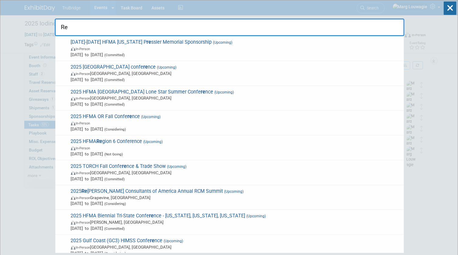
type input "R"
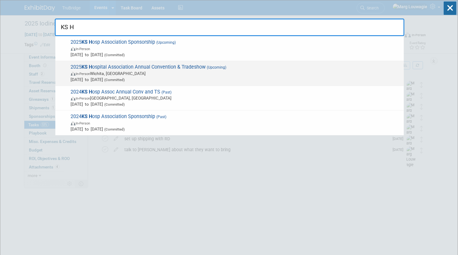
type input "KS H"
click at [122, 74] on span "In-Person Wichita, KS" at bounding box center [236, 73] width 330 height 6
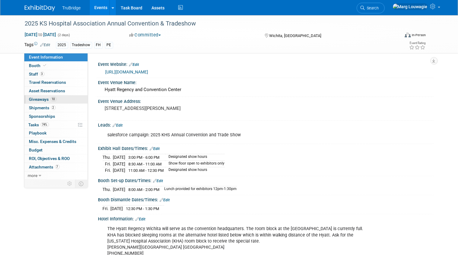
drag, startPoint x: 41, startPoint y: 106, endPoint x: 72, endPoint y: 98, distance: 32.1
click at [41, 106] on span "Shipments 2" at bounding box center [42, 107] width 26 height 5
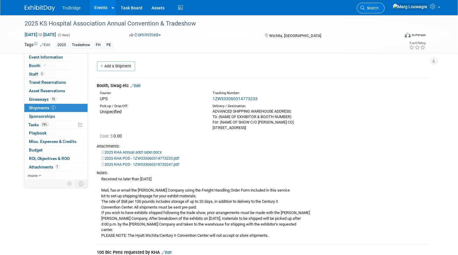
click at [384, 5] on link "Search" at bounding box center [370, 8] width 28 height 11
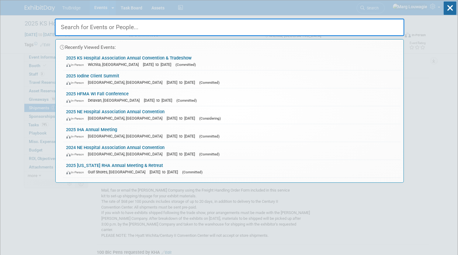
click at [380, 22] on input "text" at bounding box center [229, 28] width 349 height 18
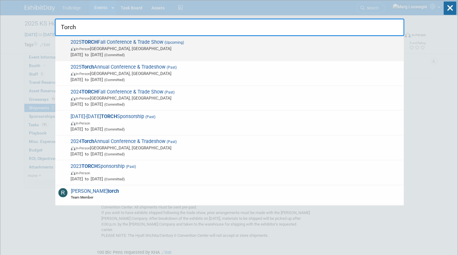
type input "Torch"
click at [109, 52] on span "Sep 8, 2025 to Sep 11, 2025 (Committed)" at bounding box center [236, 55] width 330 height 6
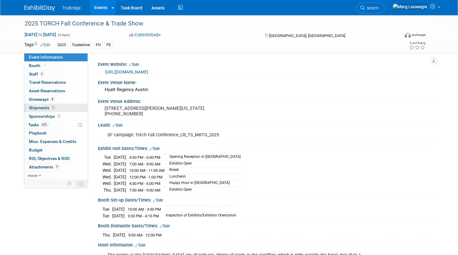
click at [41, 108] on span "Shipments 1" at bounding box center [42, 107] width 26 height 5
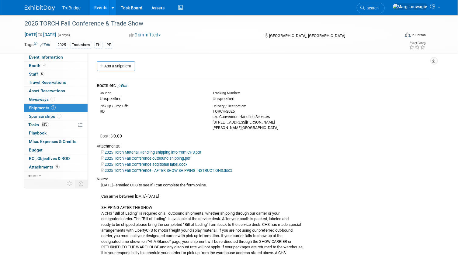
click at [128, 86] on link "Edit" at bounding box center [123, 86] width 10 height 5
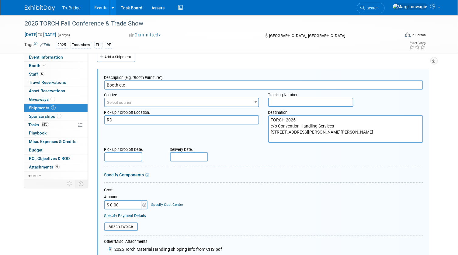
click at [297, 102] on input "text" at bounding box center [310, 102] width 85 height 9
paste input "1ZW333060324383467"
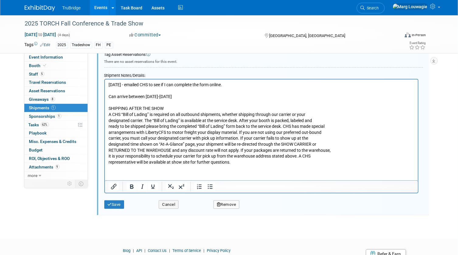
scroll to position [258, 0]
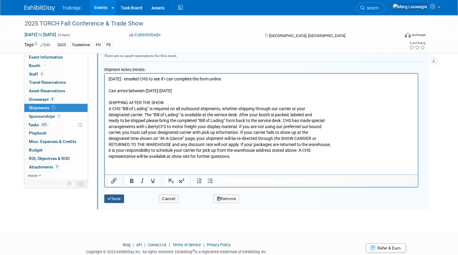
type input "1ZW333060324383467"
click at [115, 200] on button "Save" at bounding box center [114, 199] width 20 height 9
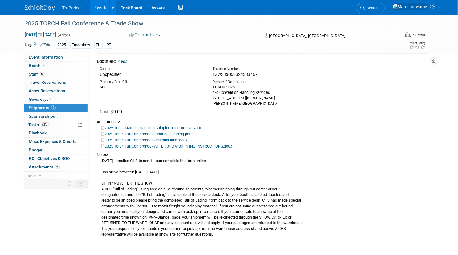
scroll to position [36, 0]
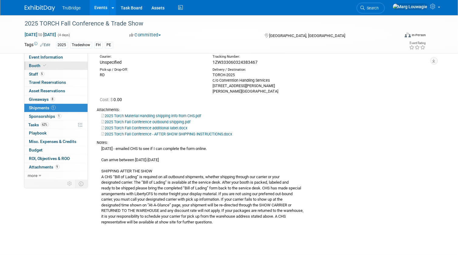
click at [46, 65] on span at bounding box center [44, 65] width 5 height 5
click at [47, 64] on link "Booth" at bounding box center [55, 66] width 63 height 8
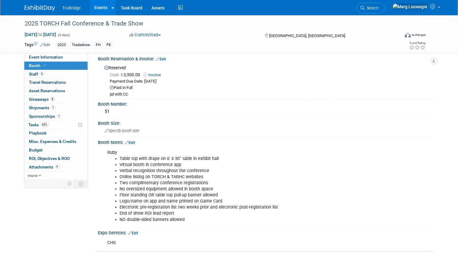
scroll to position [0, 0]
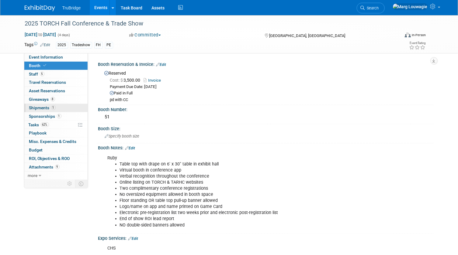
click at [40, 107] on span "Shipments 1" at bounding box center [42, 107] width 26 height 5
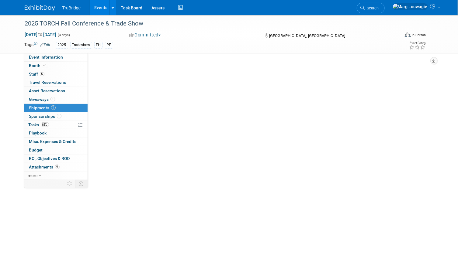
click at [40, 107] on span "Shipments 1" at bounding box center [42, 107] width 26 height 5
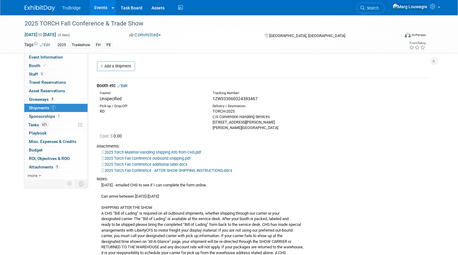
click at [242, 99] on span "1ZW333060324383467" at bounding box center [234, 98] width 45 height 5
drag, startPoint x: 261, startPoint y: 98, endPoint x: 212, endPoint y: 101, distance: 48.7
click at [212, 101] on div "Tracking Number: 1ZW333060324383467" at bounding box center [278, 96] width 141 height 11
drag, startPoint x: 212, startPoint y: 101, endPoint x: 231, endPoint y: 100, distance: 19.5
copy span "1ZW333060324383467"
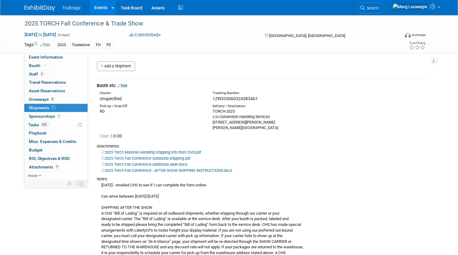
click at [323, 111] on div "Pick-up / Drop-Off: RD Delivery / Destination: c/o Convention Handling Services…" at bounding box center [262, 116] width 341 height 29
click at [125, 85] on link "Edit" at bounding box center [123, 86] width 10 height 5
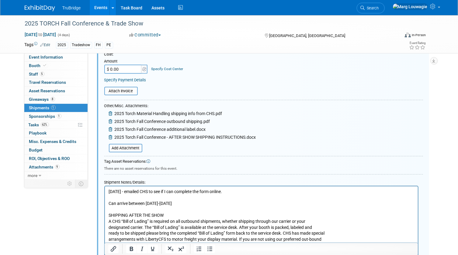
scroll to position [147, 0]
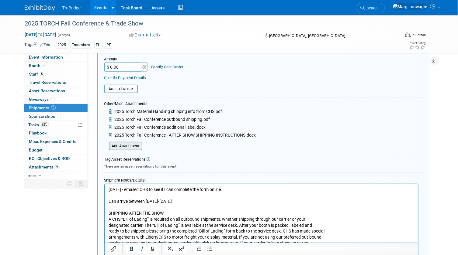
click at [125, 145] on input "file" at bounding box center [105, 145] width 72 height 7
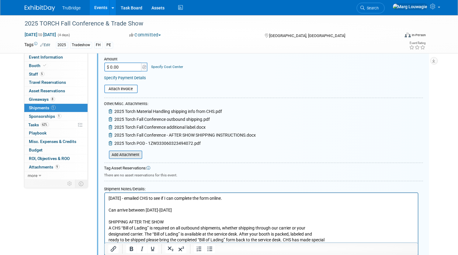
click at [132, 154] on input "file" at bounding box center [105, 154] width 72 height 7
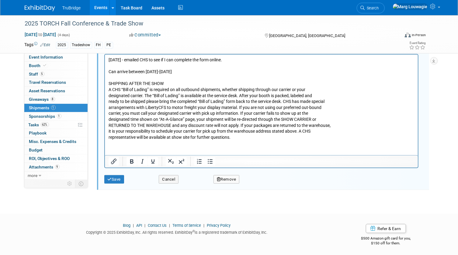
scroll to position [295, 0]
click at [118, 177] on button "Save" at bounding box center [114, 179] width 20 height 9
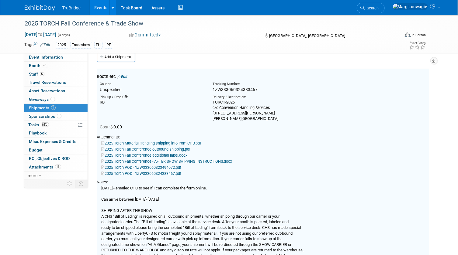
scroll to position [9, 0]
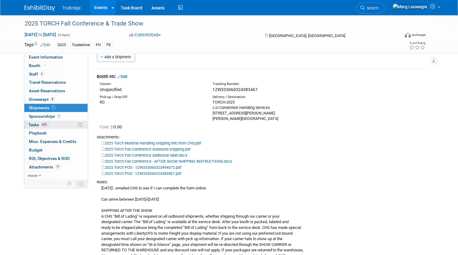
click at [39, 122] on span "Tasks 62%" at bounding box center [39, 124] width 20 height 5
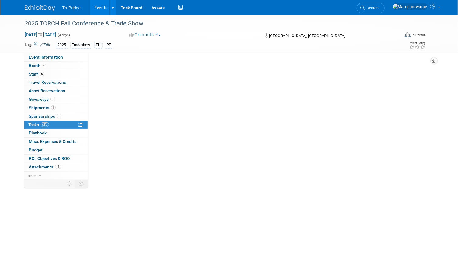
scroll to position [0, 0]
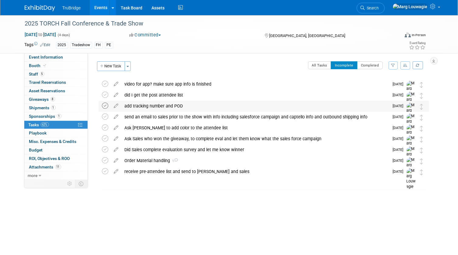
click at [105, 106] on icon at bounding box center [105, 106] width 6 height 6
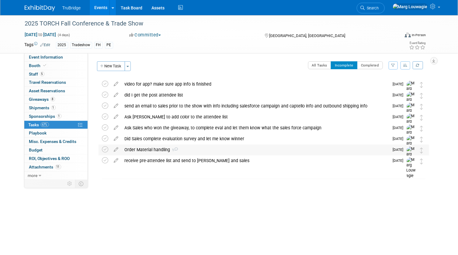
click at [161, 150] on div "Order Material handling 1" at bounding box center [255, 150] width 267 height 10
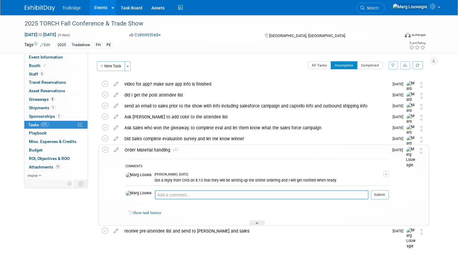
click at [205, 194] on textarea at bounding box center [262, 194] width 214 height 9
type textarea "sent them an email on 8.20.25 asking about paying"
click at [382, 196] on button "Submit" at bounding box center [380, 194] width 18 height 9
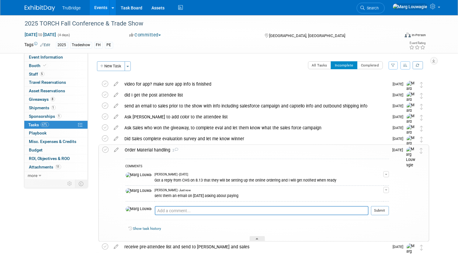
scroll to position [34, 0]
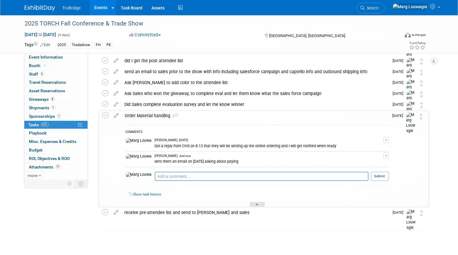
click at [259, 202] on div at bounding box center [256, 204] width 15 height 5
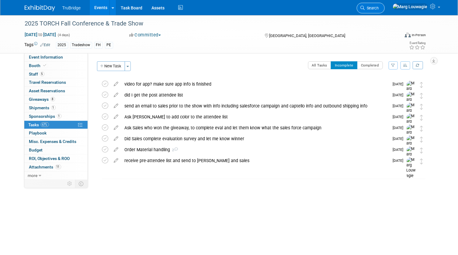
click at [379, 6] on span "Search" at bounding box center [372, 8] width 14 height 5
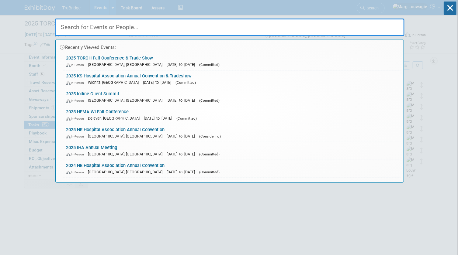
click at [372, 26] on input "text" at bounding box center [229, 28] width 349 height 18
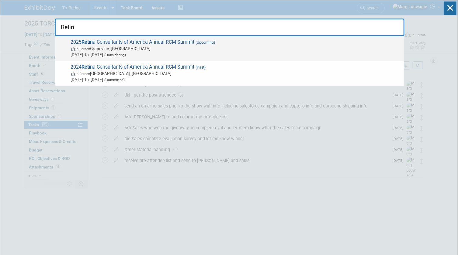
type input "Retin"
click at [174, 48] on span "In-Person Grapevine, TX" at bounding box center [236, 49] width 330 height 6
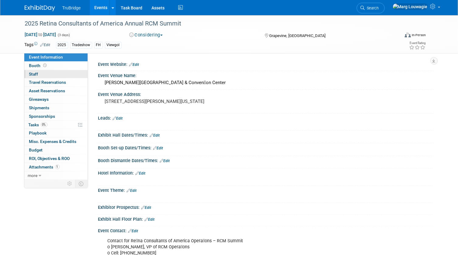
click at [36, 76] on span "Staff 0" at bounding box center [33, 74] width 9 height 5
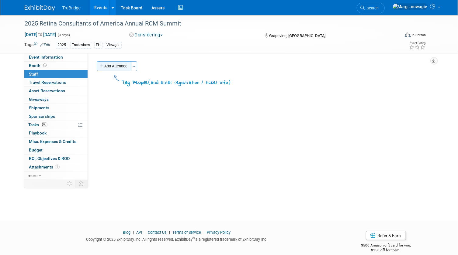
click at [113, 65] on button "Add Attendee" at bounding box center [114, 66] width 34 height 10
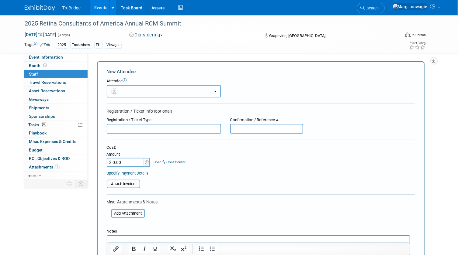
click at [126, 87] on button "button" at bounding box center [164, 91] width 114 height 12
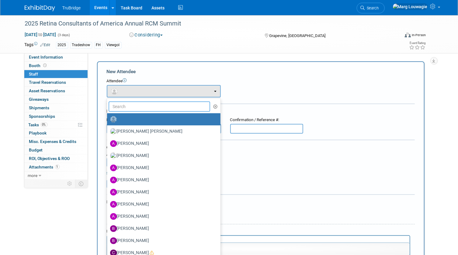
click at [138, 104] on input "text" at bounding box center [159, 106] width 102 height 10
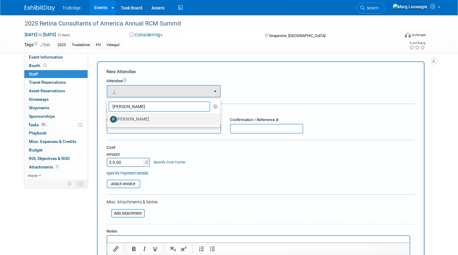
type input "[PERSON_NAME]"
click at [140, 116] on label "[PERSON_NAME]" at bounding box center [162, 120] width 104 height 10
click at [108, 117] on input "[PERSON_NAME]" at bounding box center [106, 119] width 4 height 4
select select "d43b9036-3b22-4381-ac1a-e7c9001c1a49"
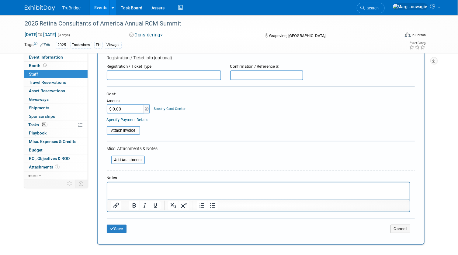
scroll to position [83, 0]
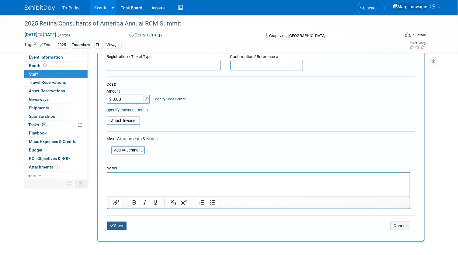
click at [116, 225] on button "Save" at bounding box center [117, 226] width 20 height 9
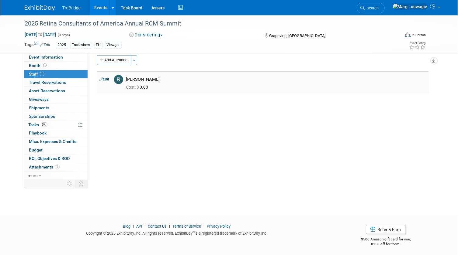
scroll to position [0, 0]
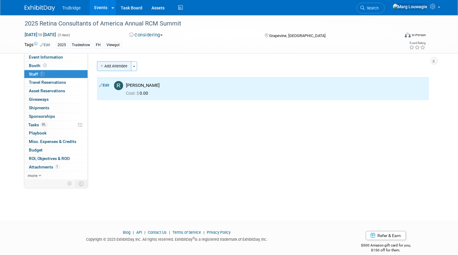
click at [118, 66] on button "Add Attendee" at bounding box center [114, 66] width 34 height 10
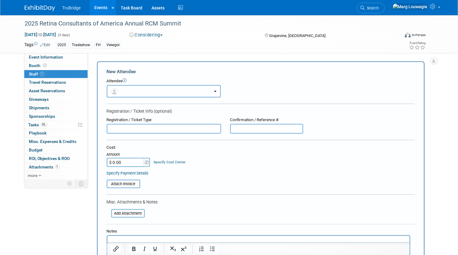
click at [132, 91] on button "button" at bounding box center [164, 91] width 114 height 12
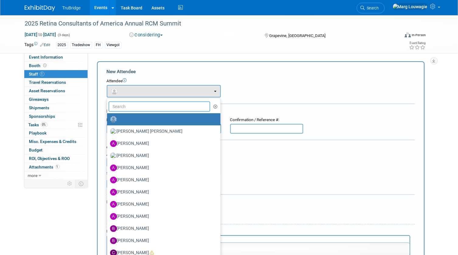
click at [135, 103] on input "text" at bounding box center [159, 106] width 102 height 10
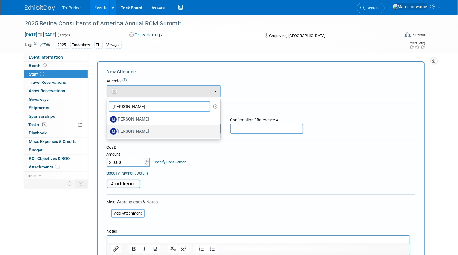
type input "[PERSON_NAME]"
click at [149, 128] on label "[PERSON_NAME]" at bounding box center [162, 132] width 104 height 10
click at [108, 129] on input "[PERSON_NAME]" at bounding box center [106, 131] width 4 height 4
select select "3f36a3ab-332b-430c-a49c-b2a844fe1b87"
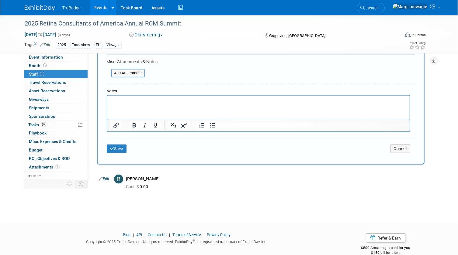
scroll to position [166, 0]
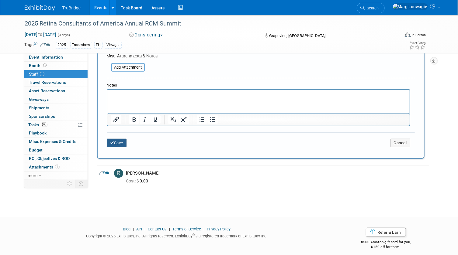
click at [118, 141] on button "Save" at bounding box center [117, 143] width 20 height 9
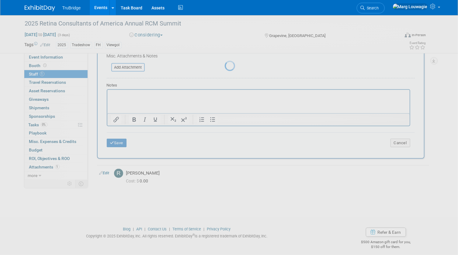
scroll to position [8, 0]
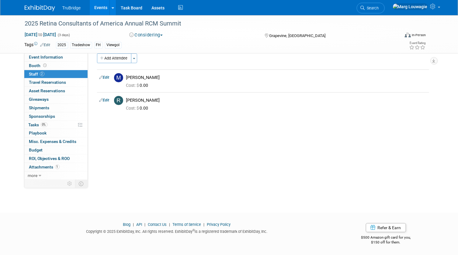
drag, startPoint x: 105, startPoint y: 57, endPoint x: 110, endPoint y: 61, distance: 6.3
click at [105, 57] on button "Add Attendee" at bounding box center [114, 58] width 34 height 10
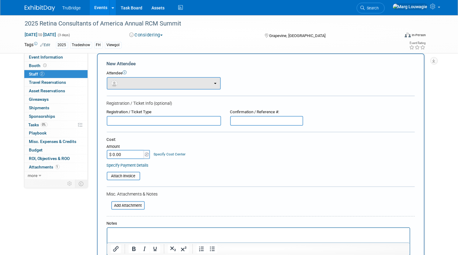
scroll to position [0, 0]
click at [125, 82] on button "button" at bounding box center [164, 83] width 114 height 12
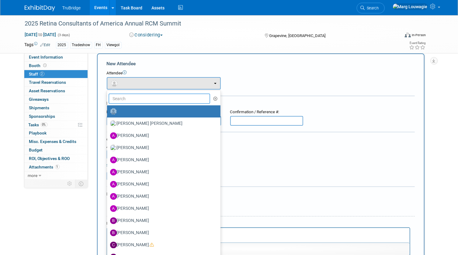
click at [141, 98] on input "text" at bounding box center [159, 99] width 102 height 10
type input "[PERSON_NAME]"
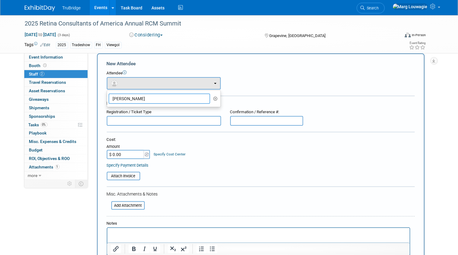
drag, startPoint x: 123, startPoint y: 98, endPoint x: 93, endPoint y: 98, distance: 29.8
click at [93, 98] on div "Add Attendee Toggle Dropdown Quick -Tag Attendees Apply X (me) select all cancel" at bounding box center [262, 171] width 341 height 237
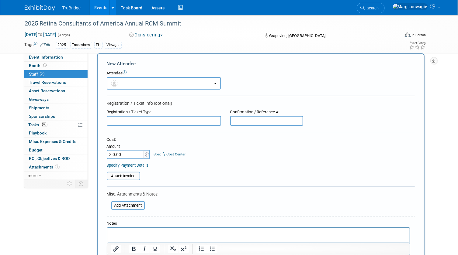
click at [122, 120] on input "text" at bounding box center [164, 121] width 114 height 10
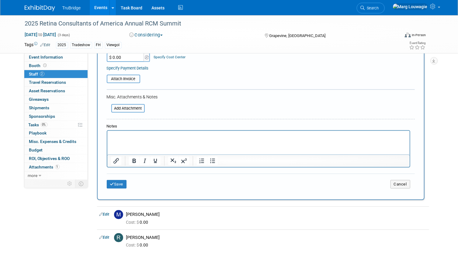
scroll to position [118, 0]
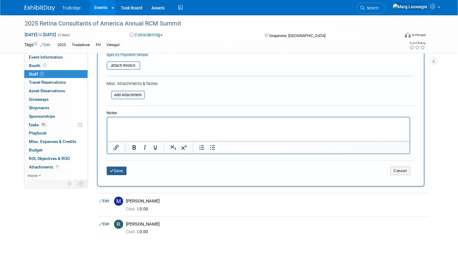
type input "[PERSON_NAME]"
click at [115, 171] on button "Save" at bounding box center [117, 171] width 20 height 9
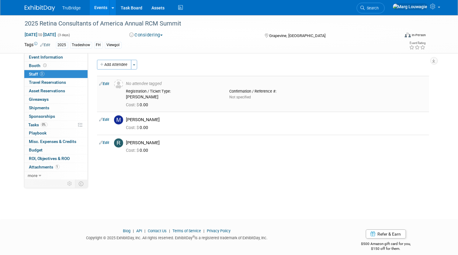
scroll to position [0, 0]
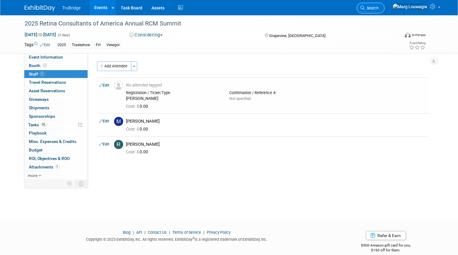
click at [379, 6] on span "Search" at bounding box center [372, 8] width 14 height 5
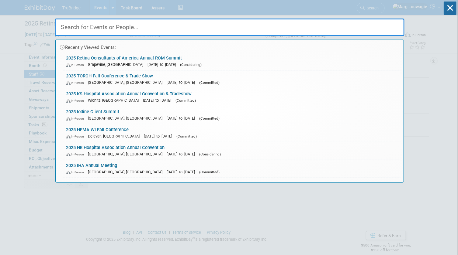
click at [386, 23] on input "text" at bounding box center [229, 28] width 349 height 18
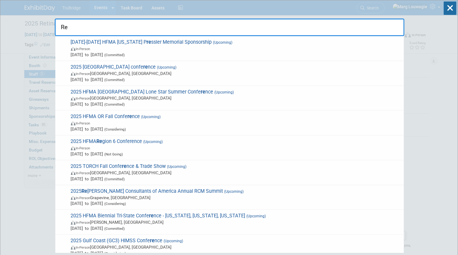
type input "R"
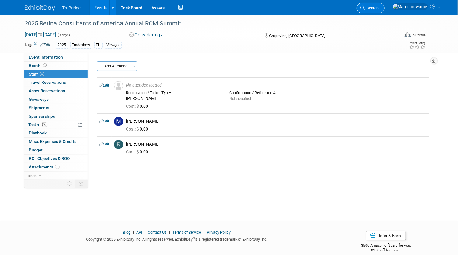
click at [365, 6] on icon at bounding box center [362, 8] width 4 height 4
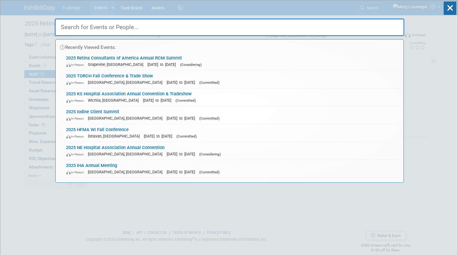
click at [382, 22] on input "text" at bounding box center [229, 28] width 349 height 18
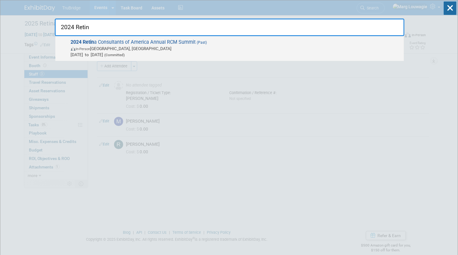
type input "2024 Retin"
click at [193, 44] on span "2024 Retin a Consultants of America Annual RCM Summit (Past) In-Person [GEOGRAP…" at bounding box center [234, 48] width 331 height 19
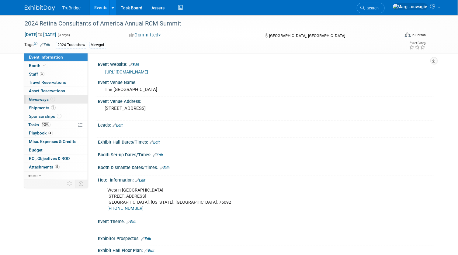
click at [58, 100] on link "3 Giveaways 3" at bounding box center [55, 99] width 63 height 8
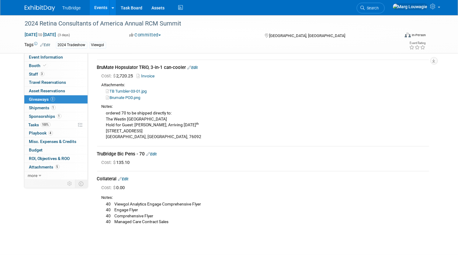
scroll to position [27, 0]
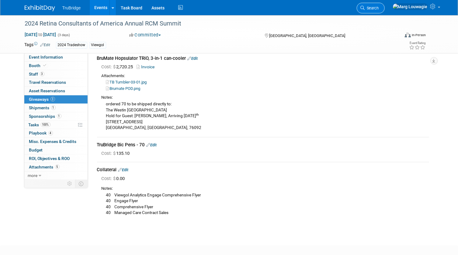
click at [379, 6] on span "Search" at bounding box center [372, 8] width 14 height 5
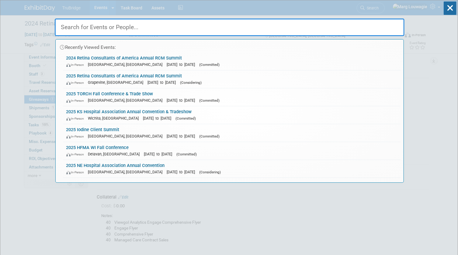
click at [337, 24] on input "text" at bounding box center [229, 28] width 349 height 18
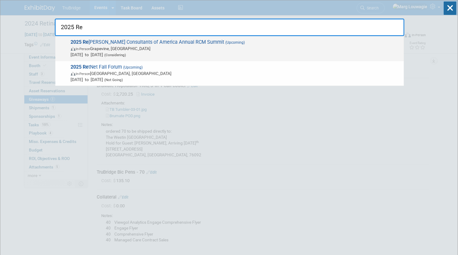
type input "2025 Re"
click at [148, 47] on span "In-Person Grapevine, [GEOGRAPHIC_DATA]" at bounding box center [236, 49] width 330 height 6
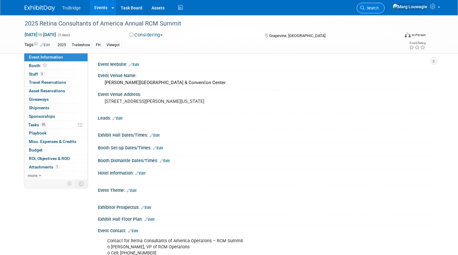
click at [379, 6] on span "Search" at bounding box center [372, 8] width 14 height 5
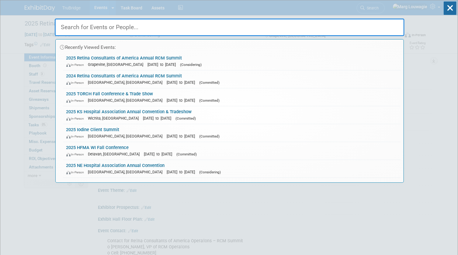
click at [385, 22] on input "text" at bounding box center [229, 28] width 349 height 18
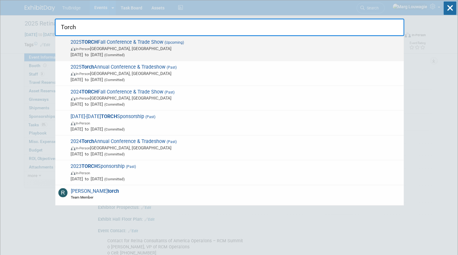
type input "Torch"
click at [98, 48] on span "In-Person Austin, TX" at bounding box center [236, 49] width 330 height 6
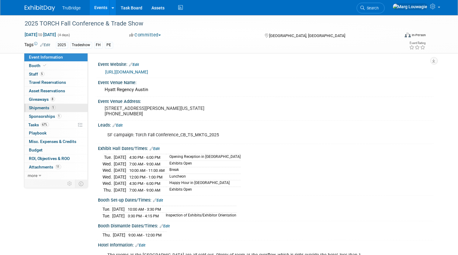
click at [42, 105] on link "1 Shipments 1" at bounding box center [55, 108] width 63 height 8
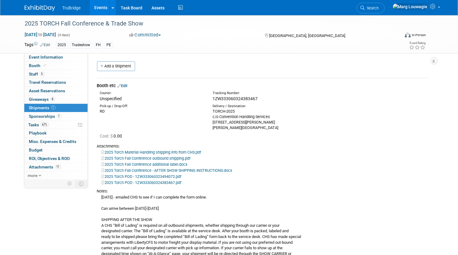
click at [384, 5] on link "Search" at bounding box center [370, 8] width 28 height 11
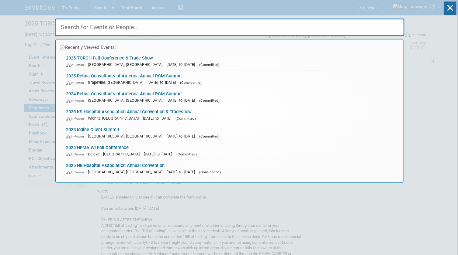
click at [374, 30] on input "text" at bounding box center [229, 28] width 349 height 18
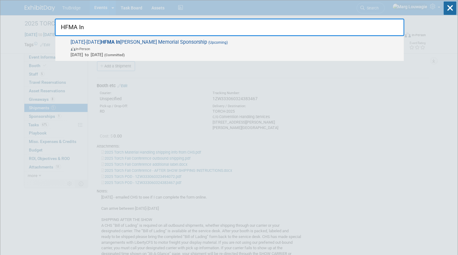
type input "HFMA In"
click at [160, 43] on span "[DATE]-[DATE] HFMA In [PERSON_NAME] Memorial Sponsorship (Upcoming) In-Person […" at bounding box center [234, 48] width 331 height 19
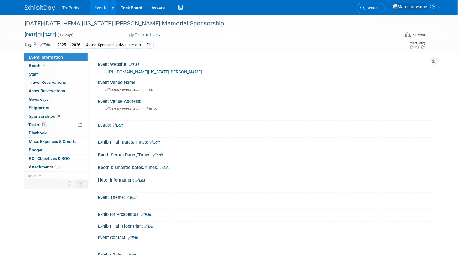
click at [202, 71] on link "https://www.hfma.org/chapters/region-7/indiana-pressler-memorial/" at bounding box center [153, 72] width 97 height 5
click at [35, 124] on span "Tasks 0%" at bounding box center [38, 124] width 19 height 5
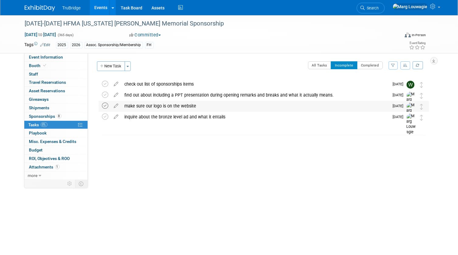
click at [107, 105] on icon at bounding box center [105, 106] width 6 height 6
